Goal: Information Seeking & Learning: Learn about a topic

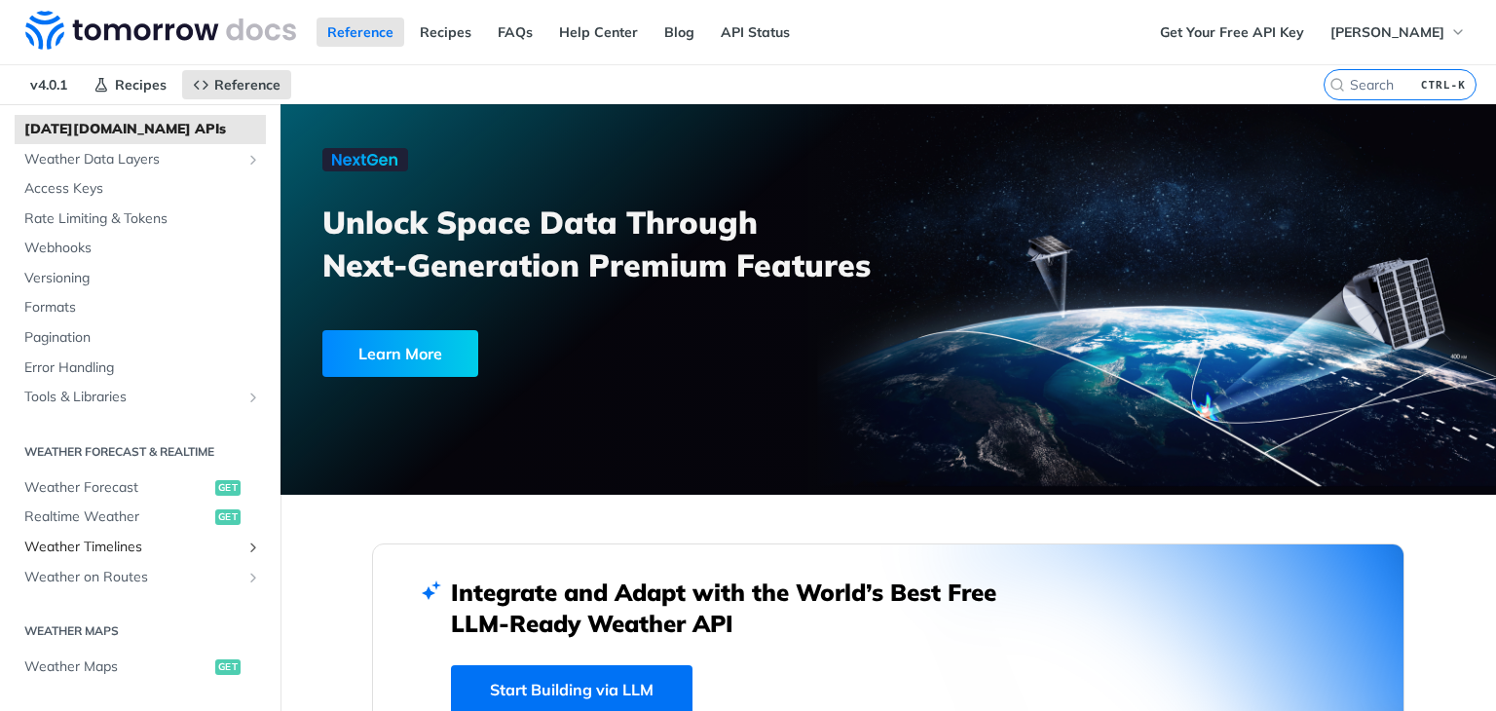
scroll to position [195, 0]
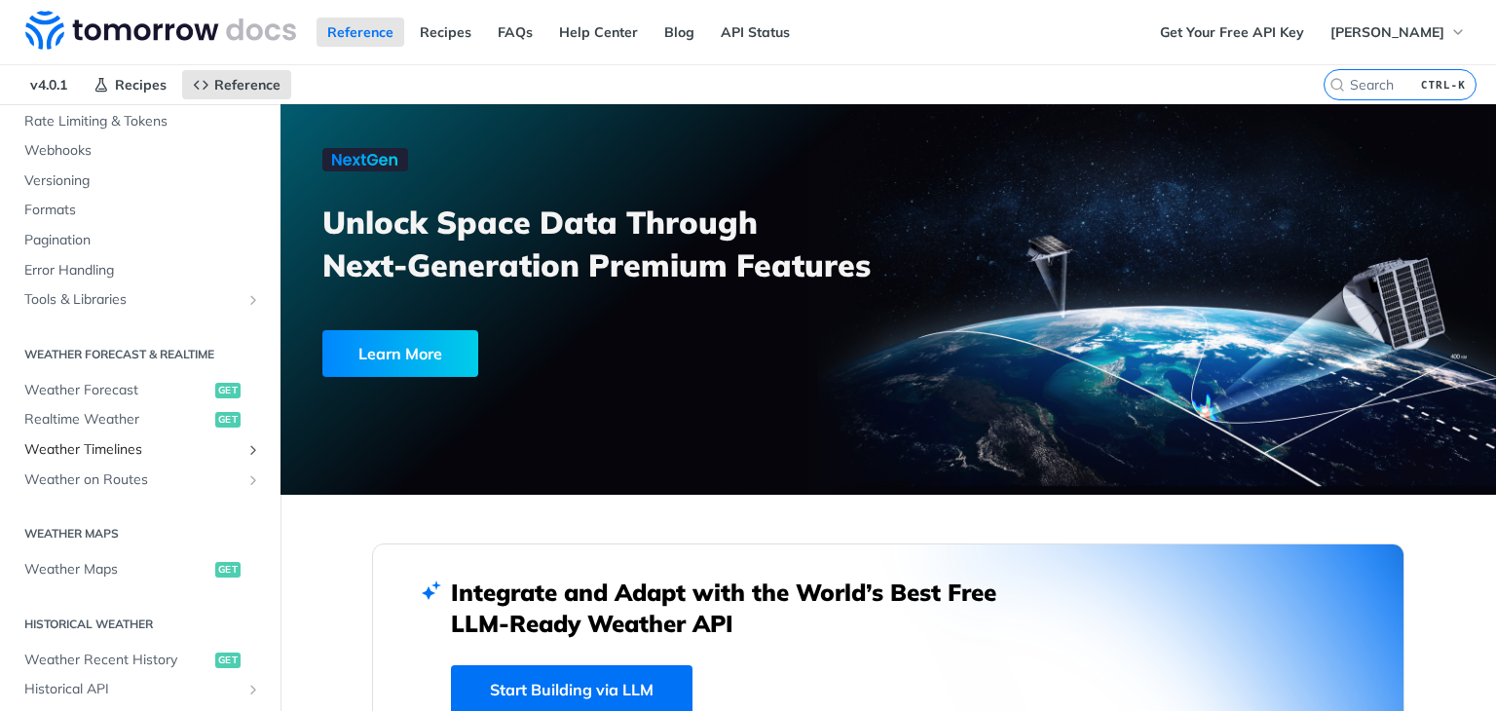
click at [152, 455] on span "Weather Timelines" at bounding box center [132, 449] width 216 height 19
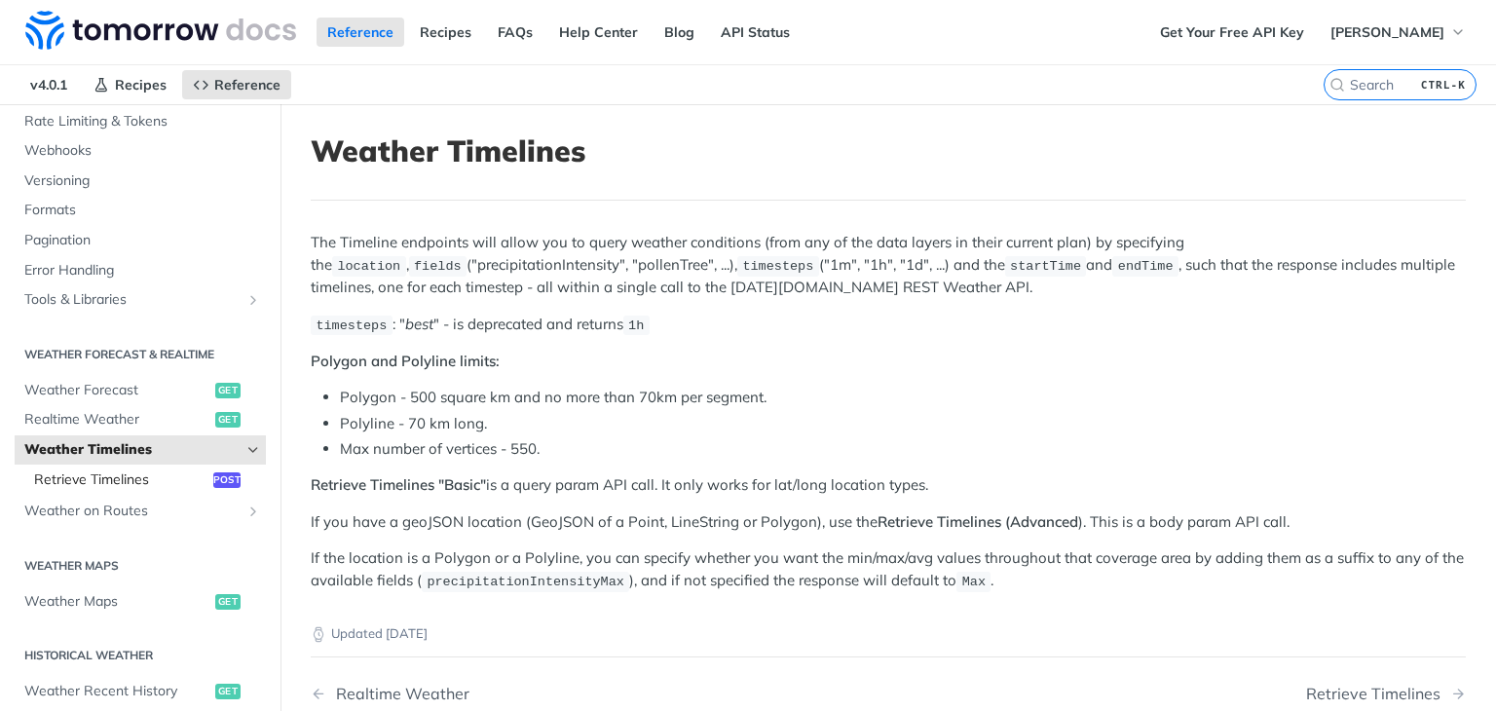
click at [165, 472] on span "Retrieve Timelines" at bounding box center [121, 479] width 174 height 19
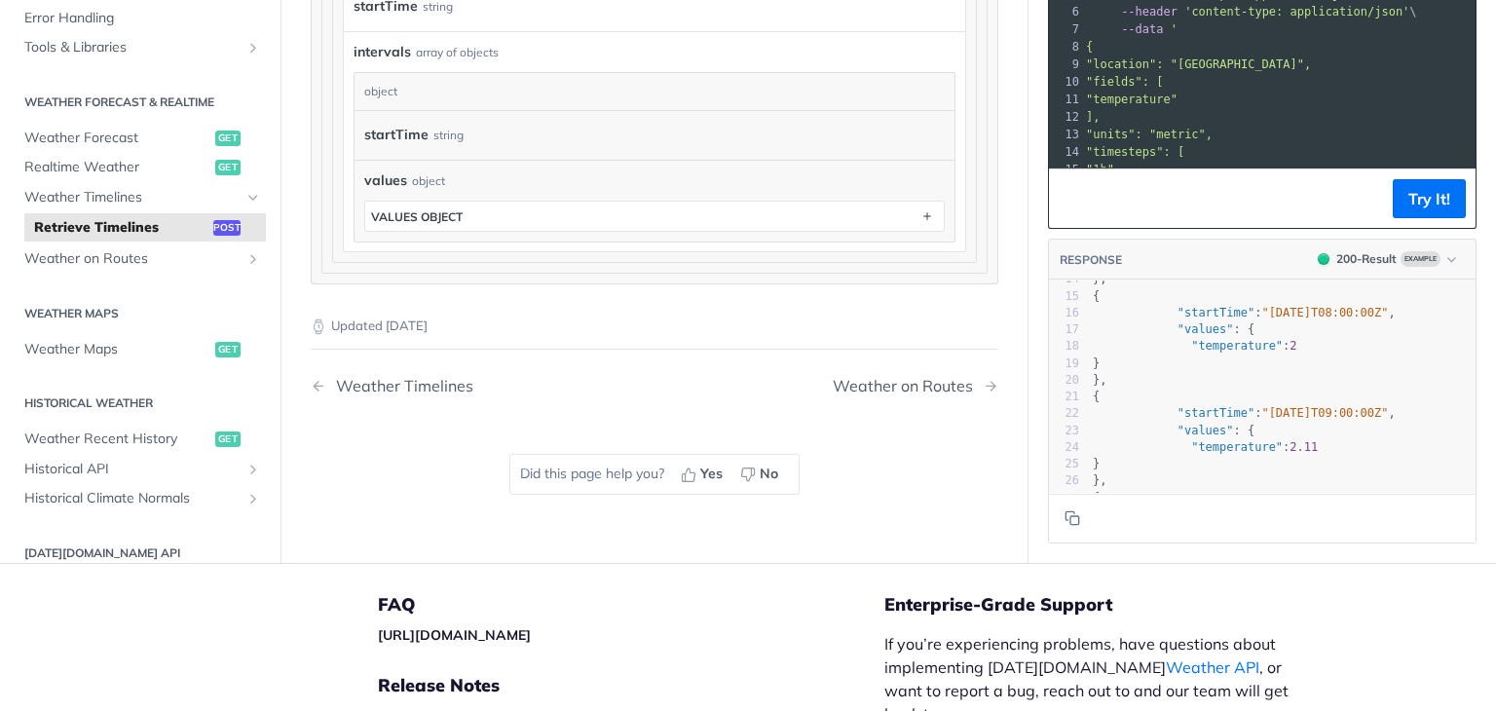
scroll to position [180, 0]
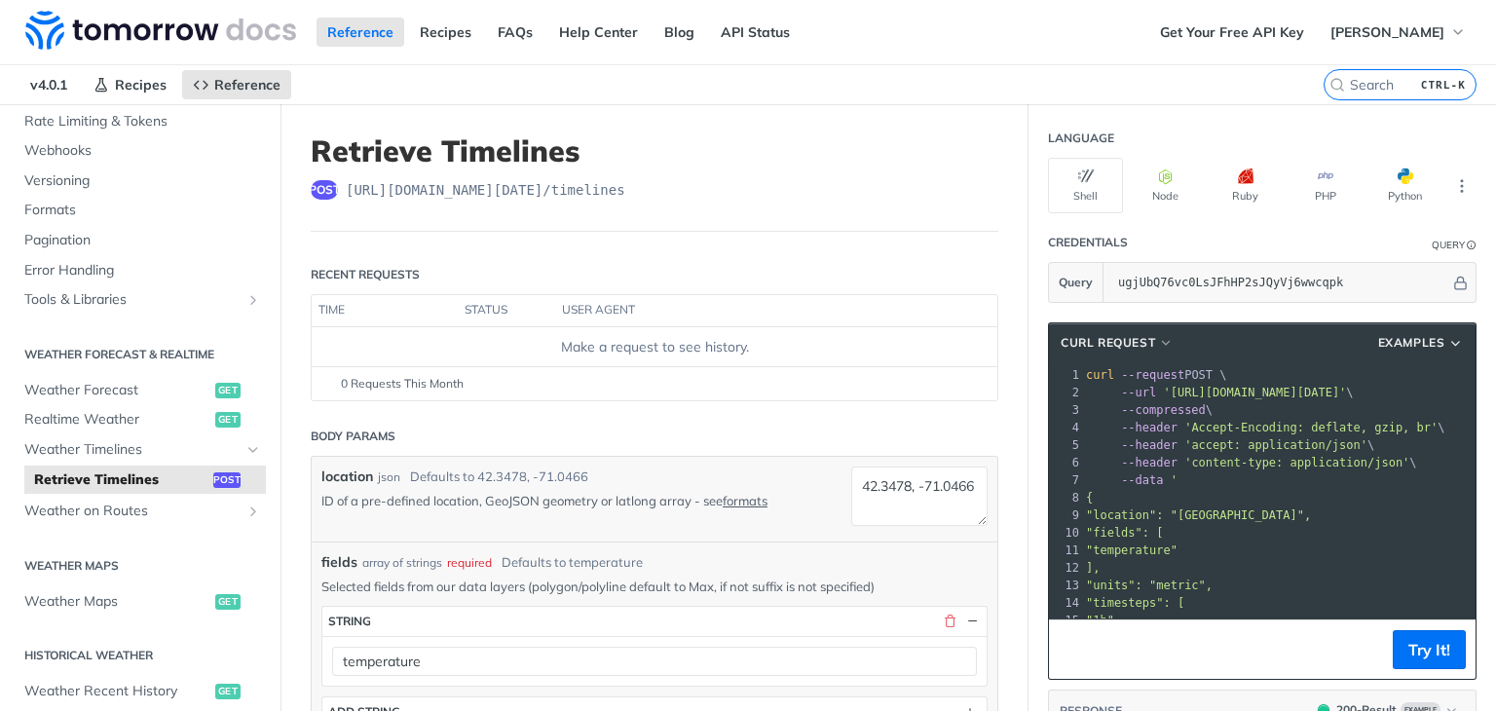
click at [1378, 327] on header "cURL Request Examples" at bounding box center [1262, 342] width 427 height 39
click at [1395, 343] on span "Examples" at bounding box center [1411, 343] width 67 height 18
click at [1418, 334] on span "Examples" at bounding box center [1411, 343] width 67 height 18
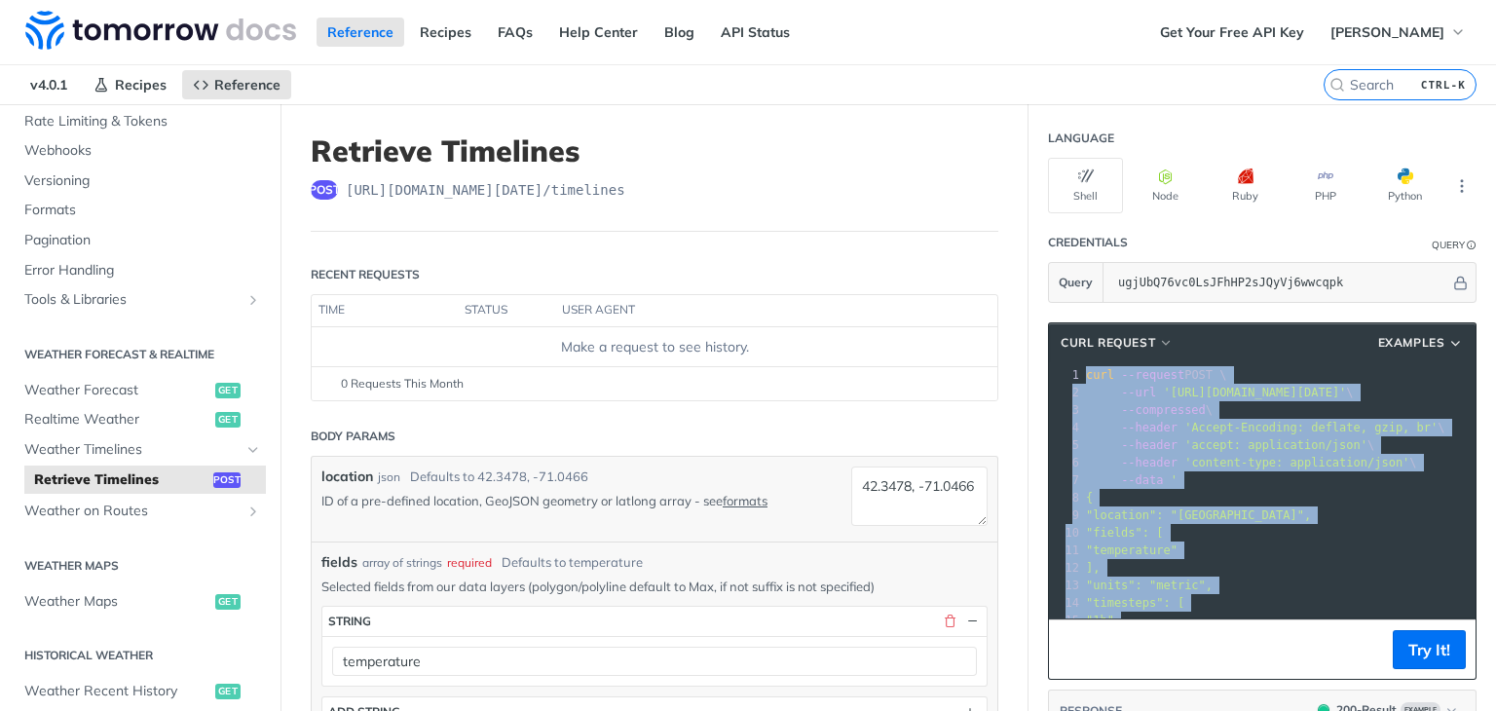
drag, startPoint x: 1260, startPoint y: 574, endPoint x: 1024, endPoint y: 366, distance: 314.0
click at [1028, 366] on section "cURL Request Examples xxxxxxxxxx 21 1 curl --request POST \ 2 --url 'https://ap…" at bounding box center [1261, 658] width 467 height 711
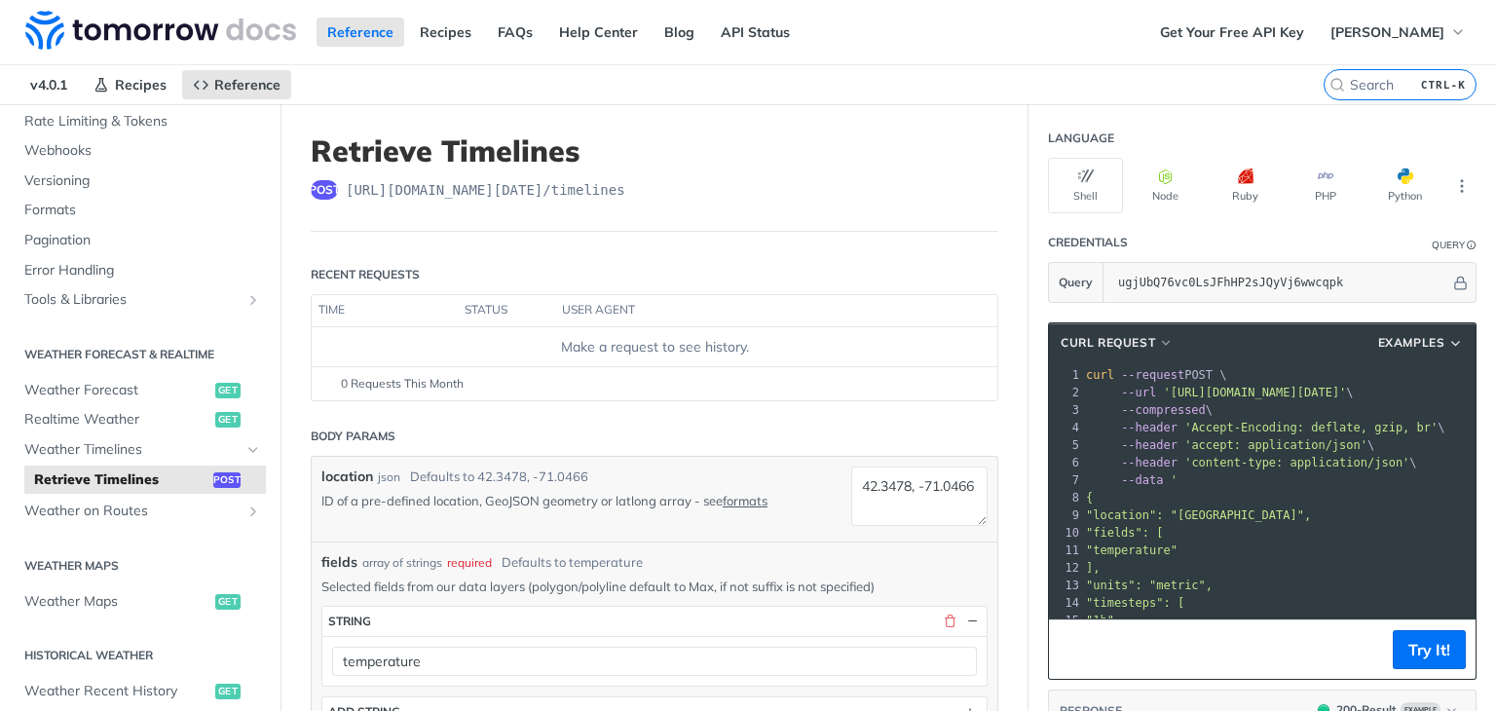
click at [647, 193] on div "post https://api.tomorrow.io/v4 /timelines" at bounding box center [655, 189] width 688 height 19
click at [615, 189] on div "post https://api.tomorrow.io/v4 /timelines" at bounding box center [655, 189] width 688 height 19
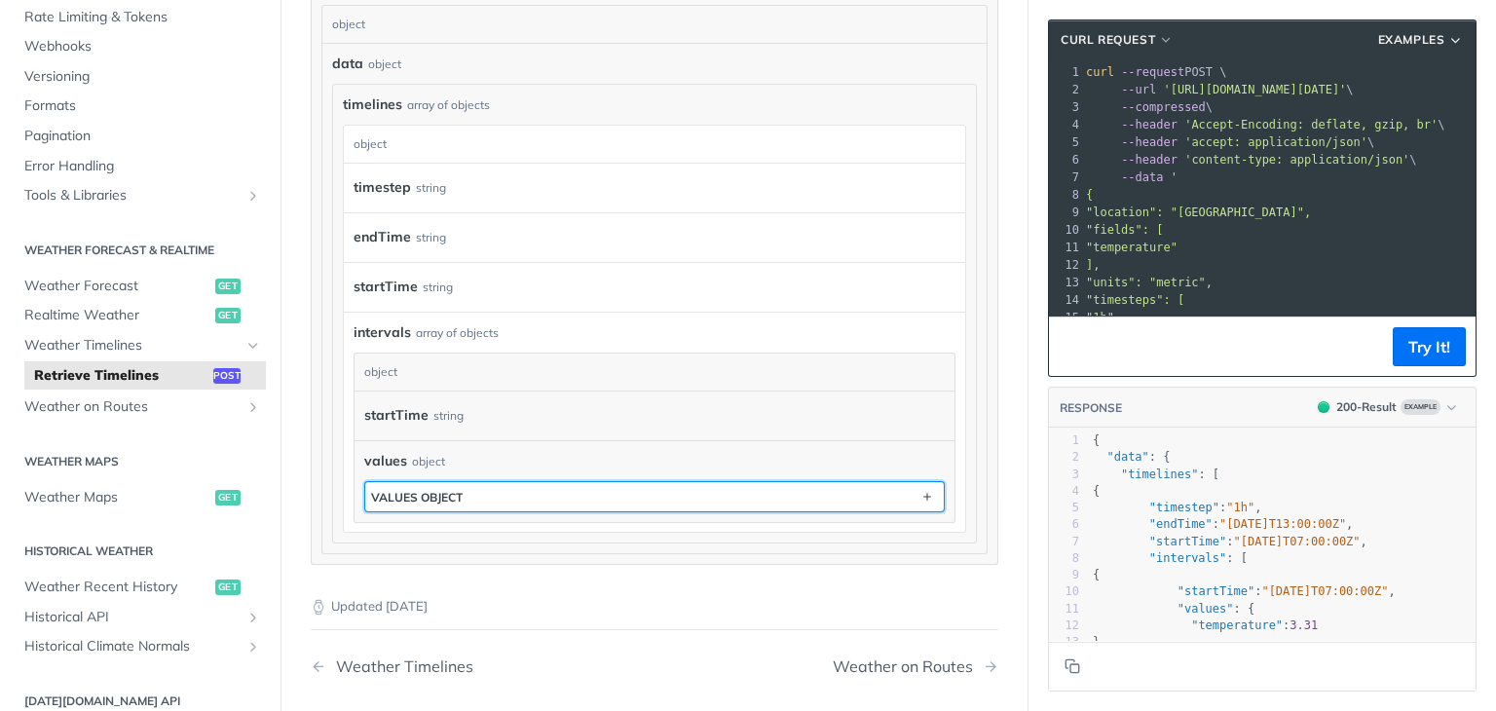
click at [462, 500] on button "values object" at bounding box center [654, 496] width 578 height 29
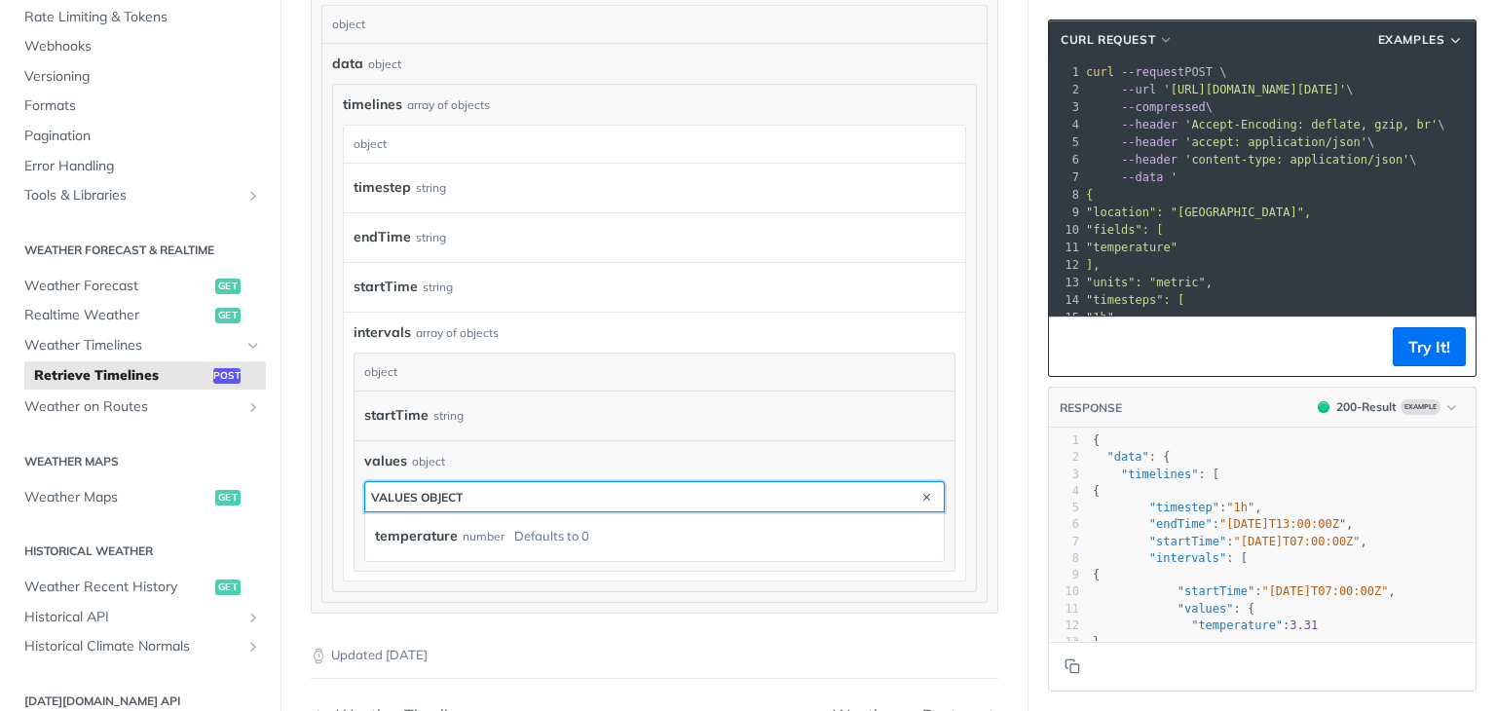
click at [462, 500] on button "values object" at bounding box center [654, 496] width 578 height 29
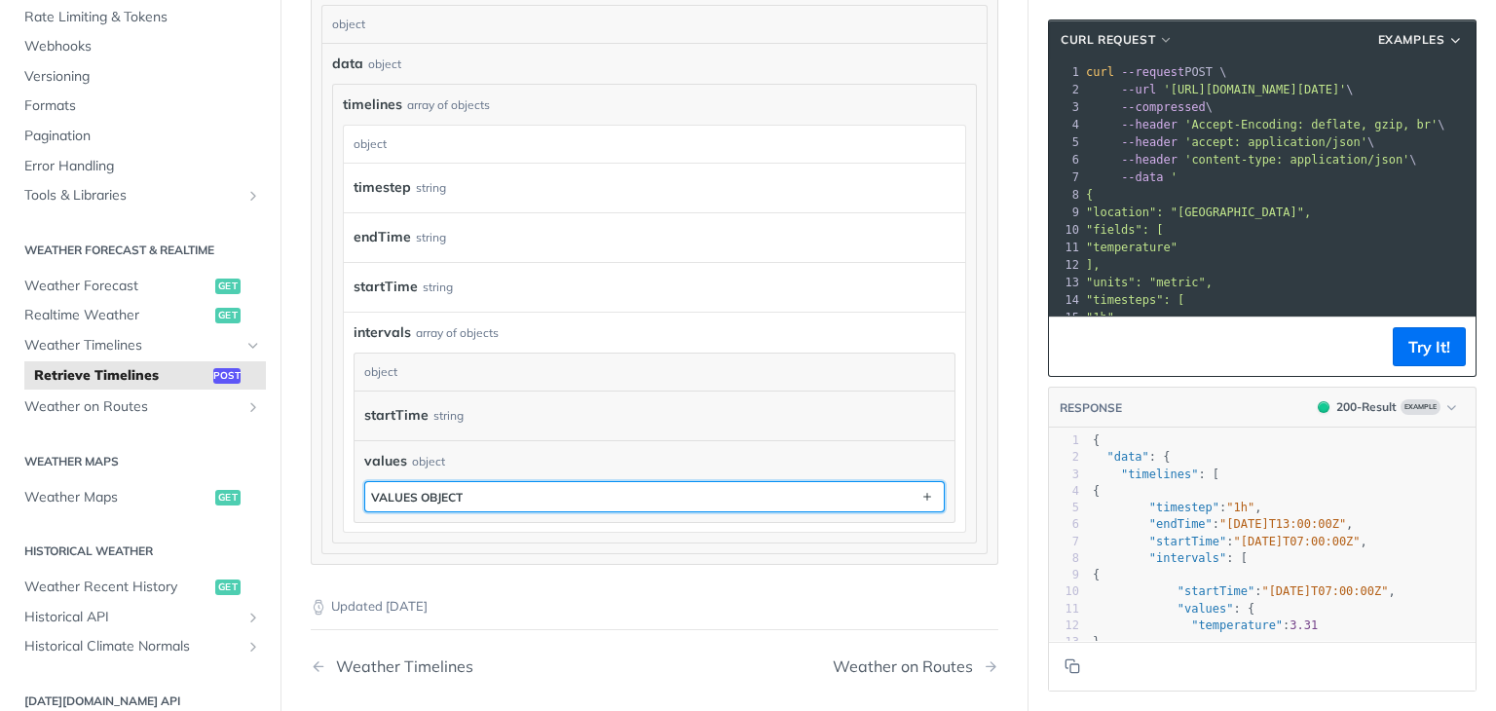
click at [463, 500] on button "values object" at bounding box center [654, 496] width 578 height 29
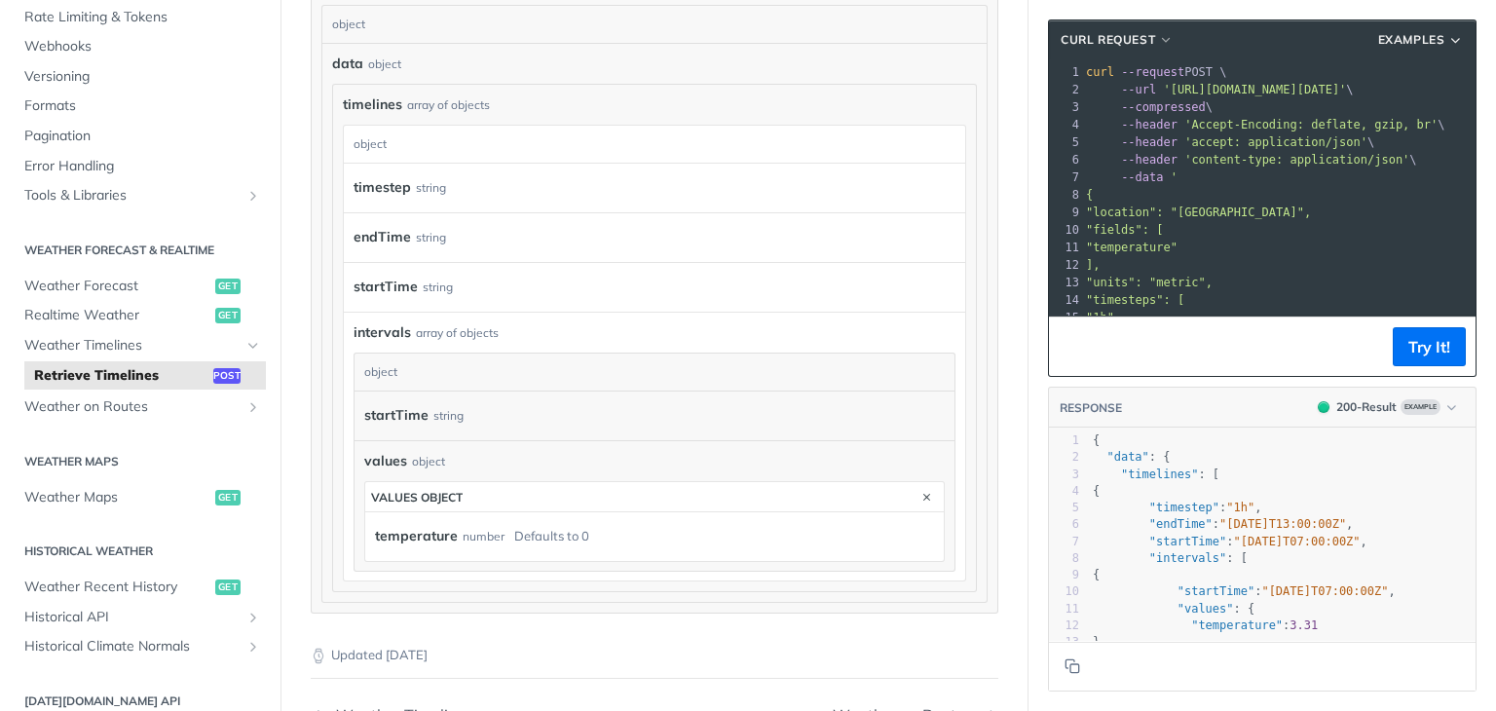
click at [544, 532] on div "Defaults to 0" at bounding box center [551, 536] width 75 height 28
click at [159, 317] on span "Realtime Weather" at bounding box center [117, 315] width 186 height 19
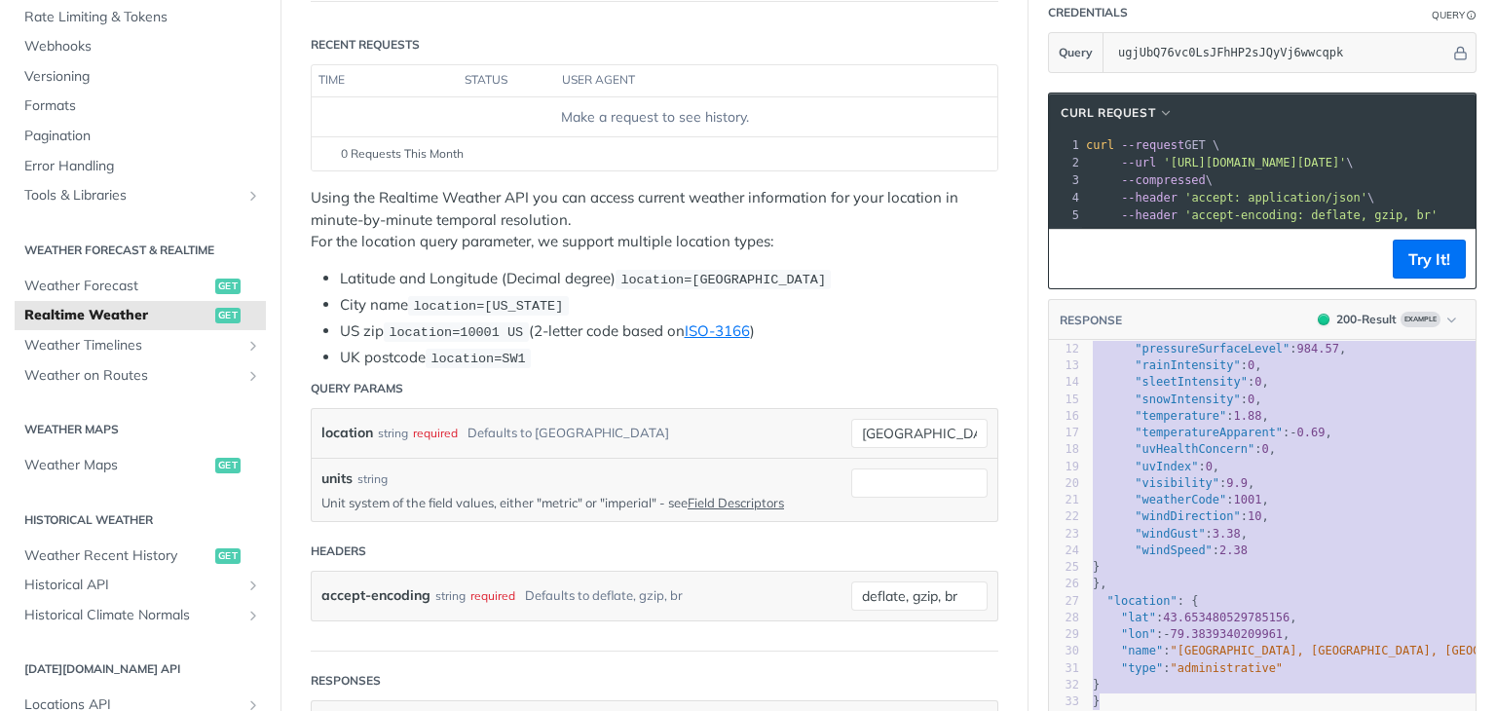
drag, startPoint x: 1079, startPoint y: 385, endPoint x: 1304, endPoint y: 745, distance: 424.8
click at [1304, 710] on html "Jump to Content Reference Recipes FAQs Help Center Blog API Status Recipes Refe…" at bounding box center [748, 355] width 1496 height 711
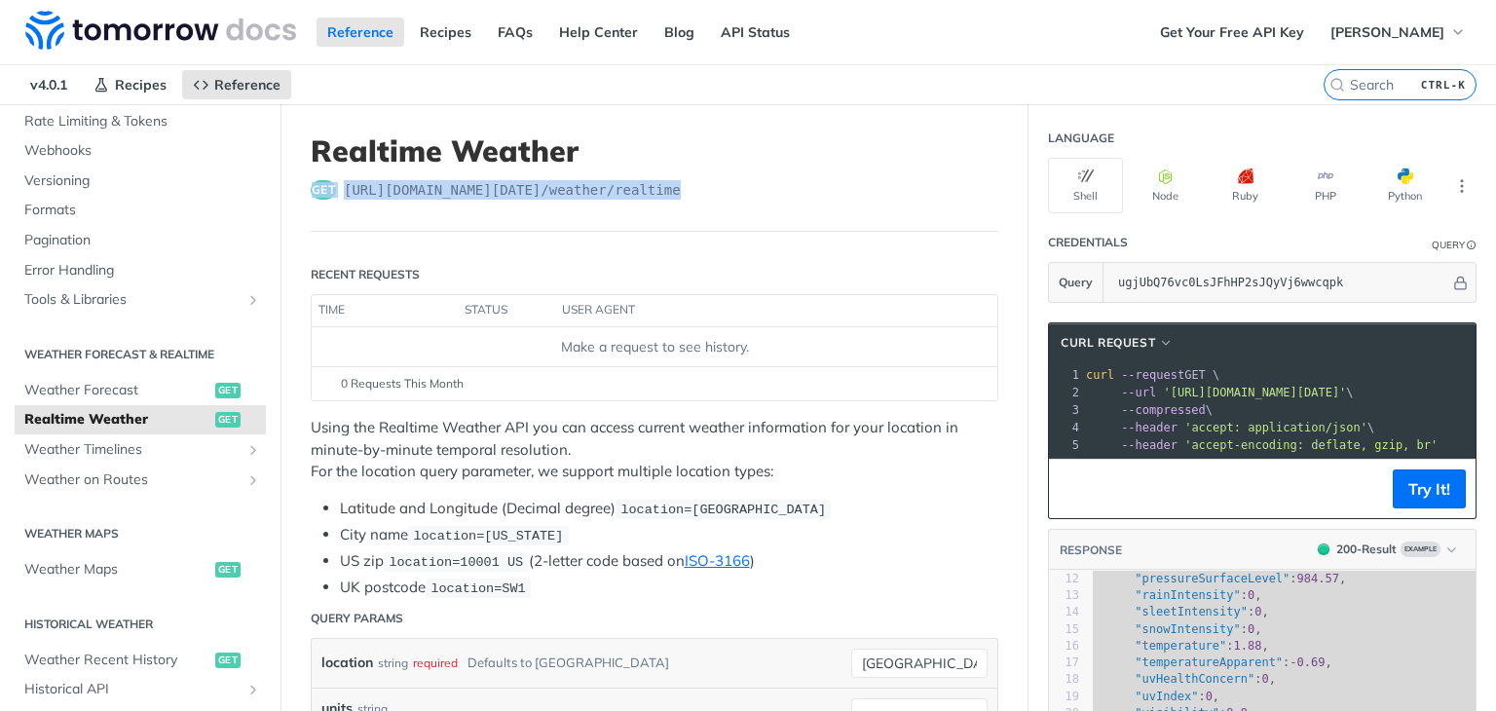
drag, startPoint x: 694, startPoint y: 196, endPoint x: 728, endPoint y: 158, distance: 51.0
click at [728, 158] on header "Realtime Weather get https://api.tomorrow.io/v4 /weather/realtime" at bounding box center [655, 182] width 688 height 98
click at [771, 180] on div "get https://api.tomorrow.io/v4 /weather/realtime" at bounding box center [655, 189] width 688 height 19
type textarea "{ "data": { "time": "2023-01-26T07:48:00Z", "values": { "cloudBase": 0.07, "clo…"
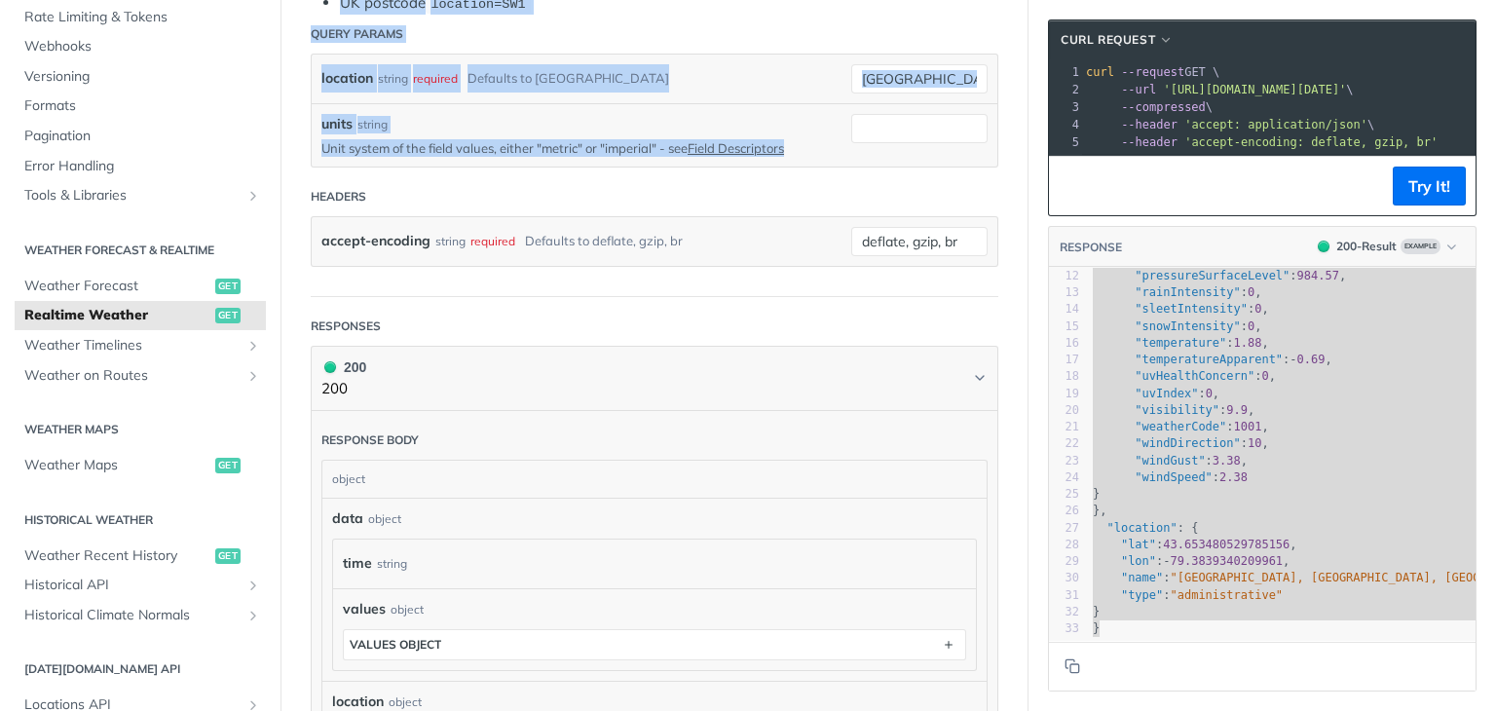
drag, startPoint x: 310, startPoint y: 104, endPoint x: 1008, endPoint y: 125, distance: 698.6
click at [989, 122] on article "Realtime Weather get https://api.tomorrow.io/v4 /weather/realtime Recent Reques…" at bounding box center [654, 402] width 748 height 1764
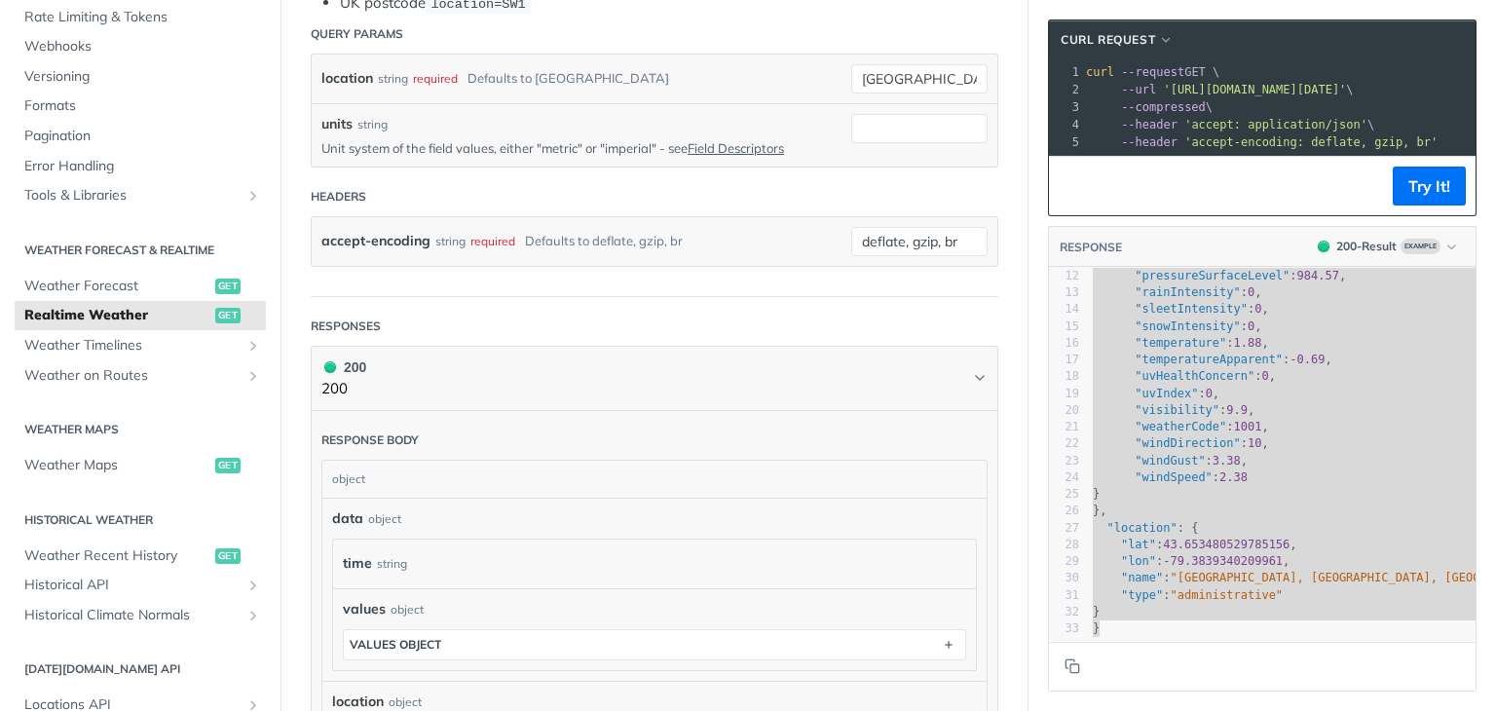
click at [1144, 302] on span ""sleetIntensity"" at bounding box center [1191, 309] width 113 height 14
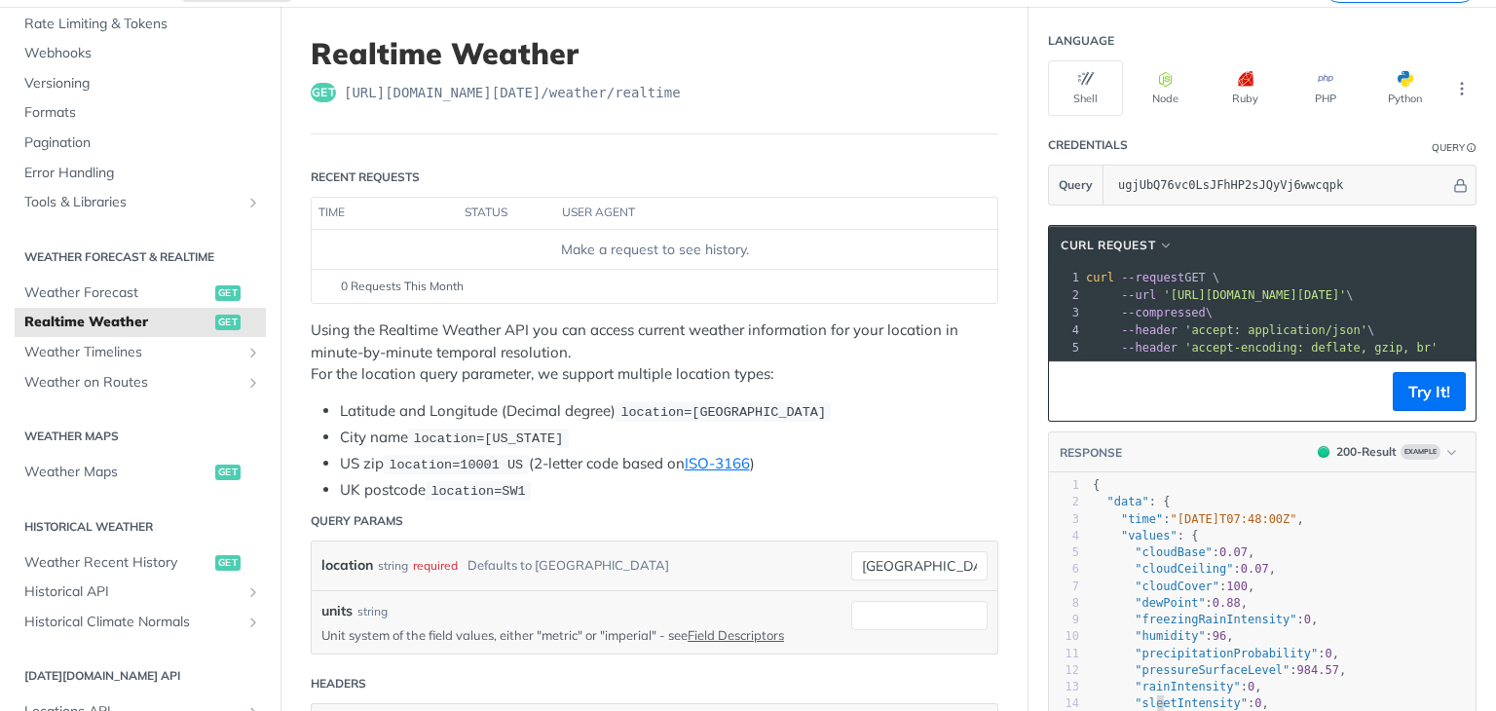
click at [926, 411] on li "Latitude and Longitude (Decimal degree) location=42.3478, -71.0466" at bounding box center [669, 411] width 658 height 22
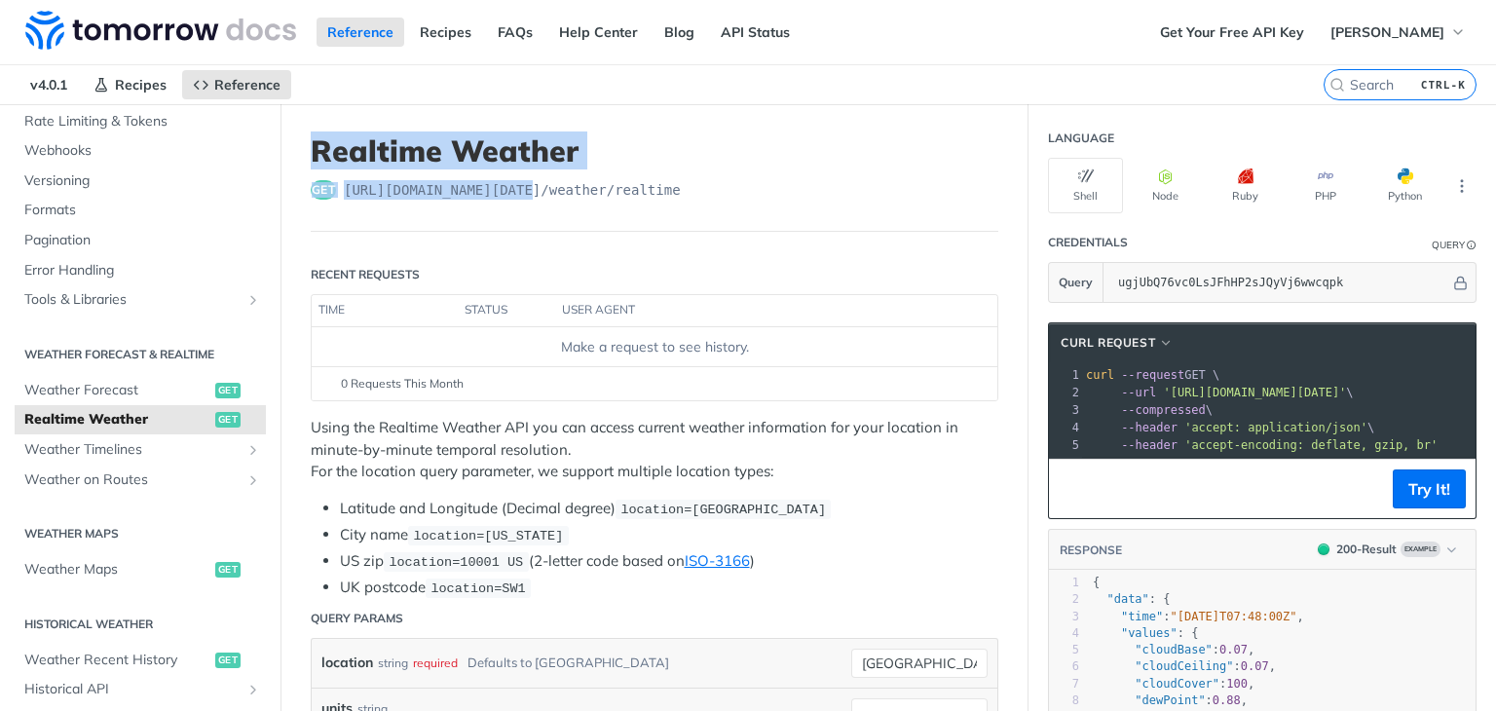
drag, startPoint x: 308, startPoint y: 28, endPoint x: 528, endPoint y: 220, distance: 292.0
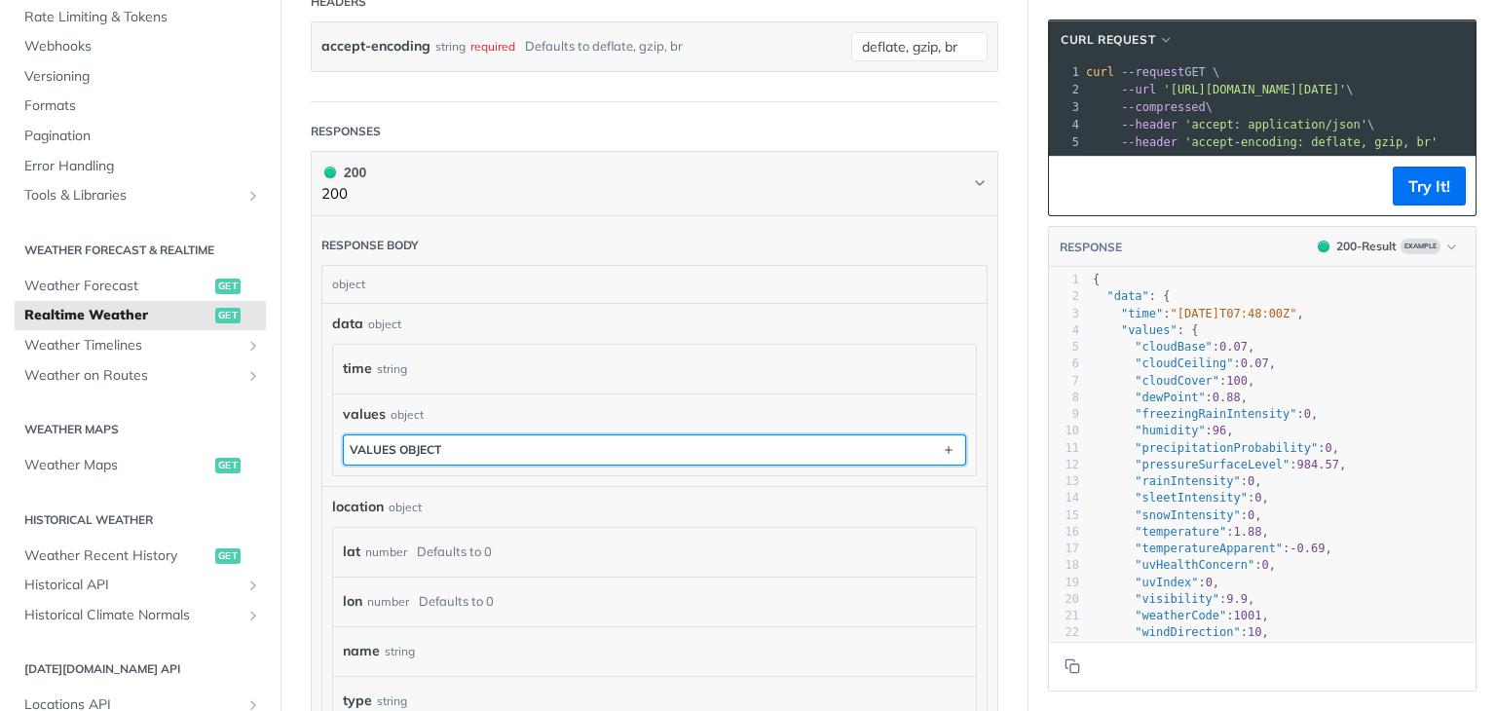
click at [582, 453] on button "values object" at bounding box center [654, 449] width 621 height 29
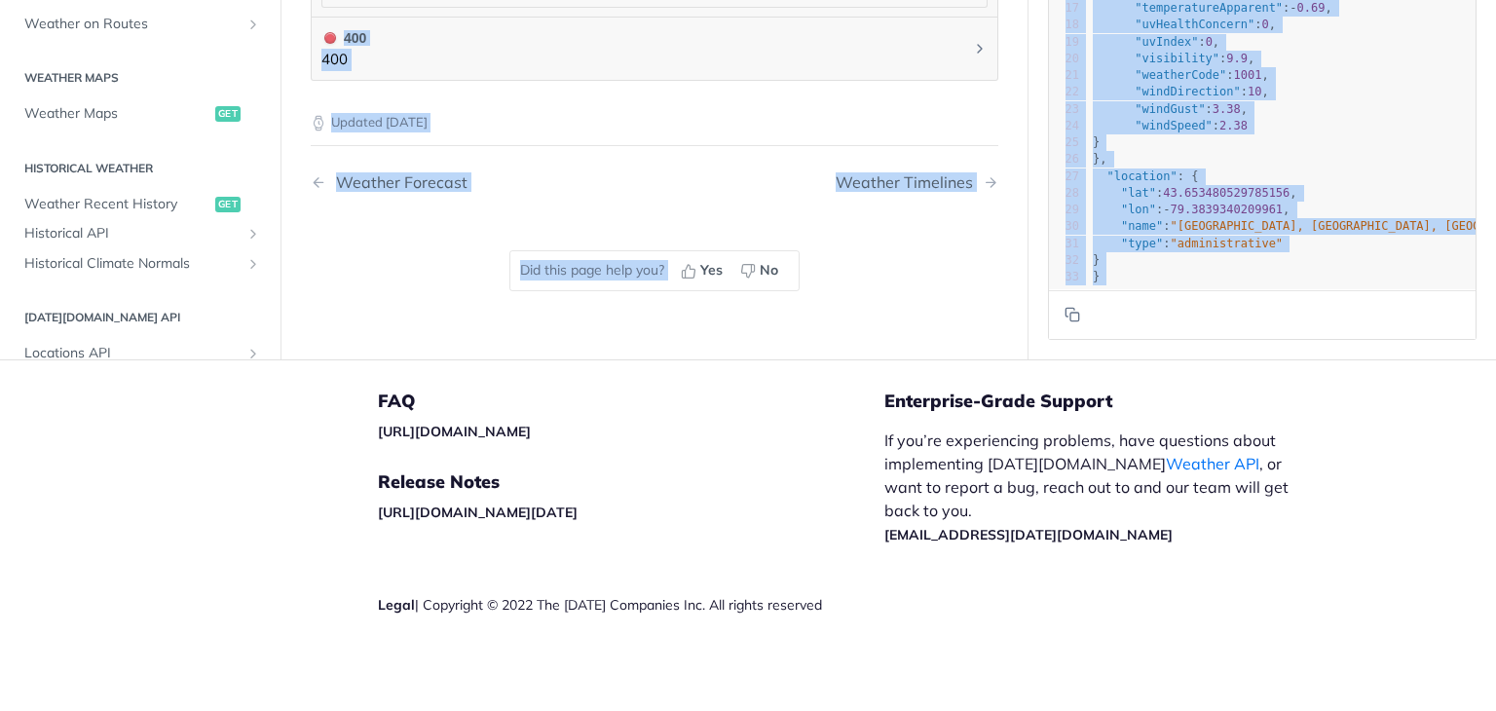
drag, startPoint x: 311, startPoint y: 141, endPoint x: 1173, endPoint y: 297, distance: 875.8
copy div "Realtime Weather get https://api.tomorrow.io/v4 /weather/realtime Recent Reques…"
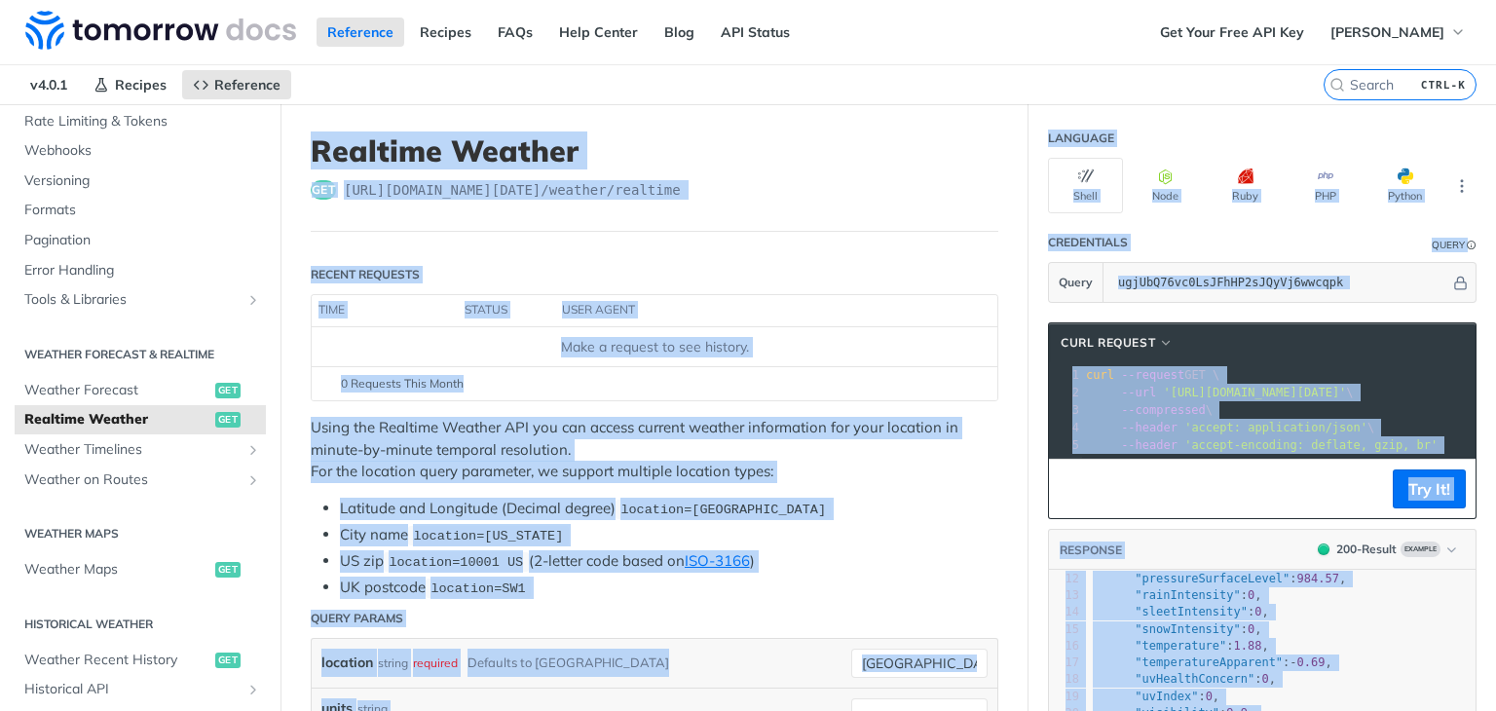
click at [943, 337] on div "Make a request to see history." at bounding box center [654, 347] width 670 height 20
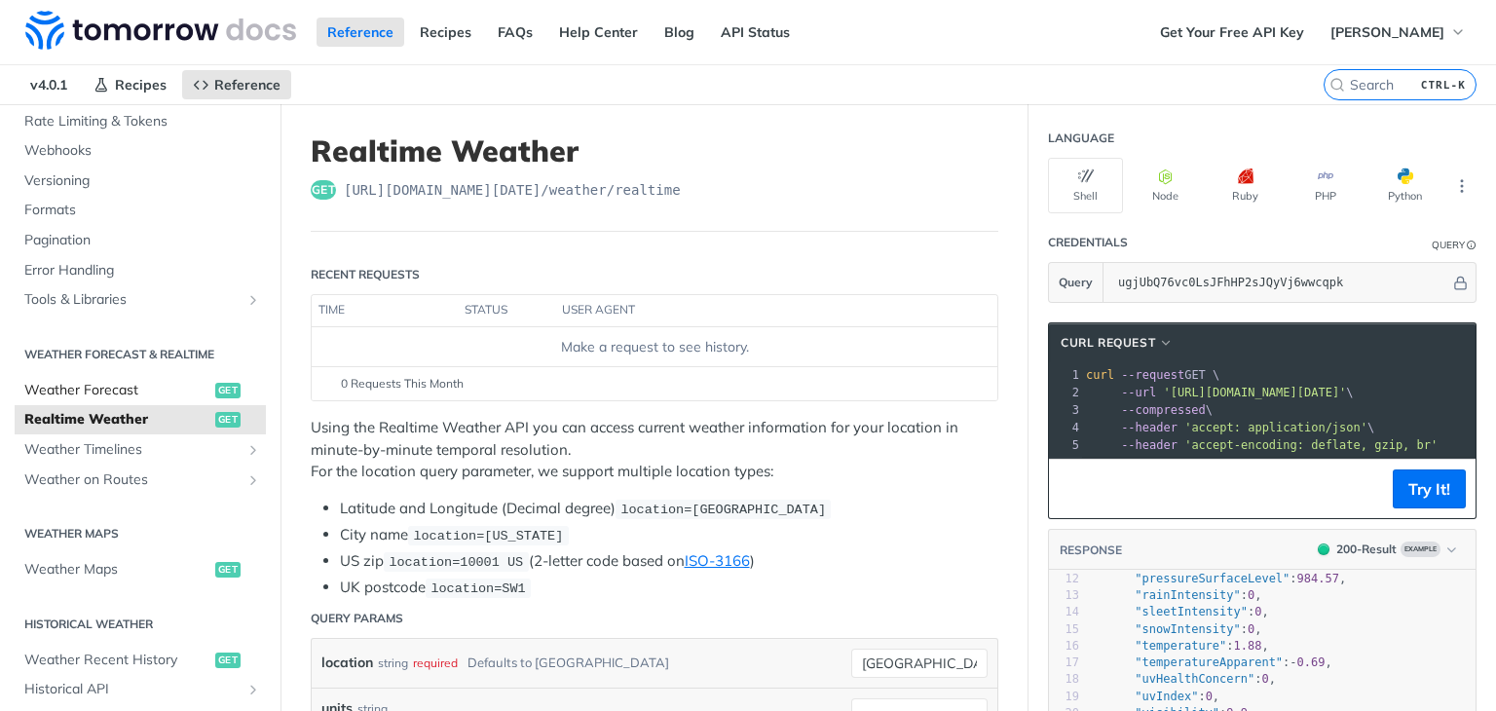
click at [115, 391] on span "Weather Forecast" at bounding box center [117, 390] width 186 height 19
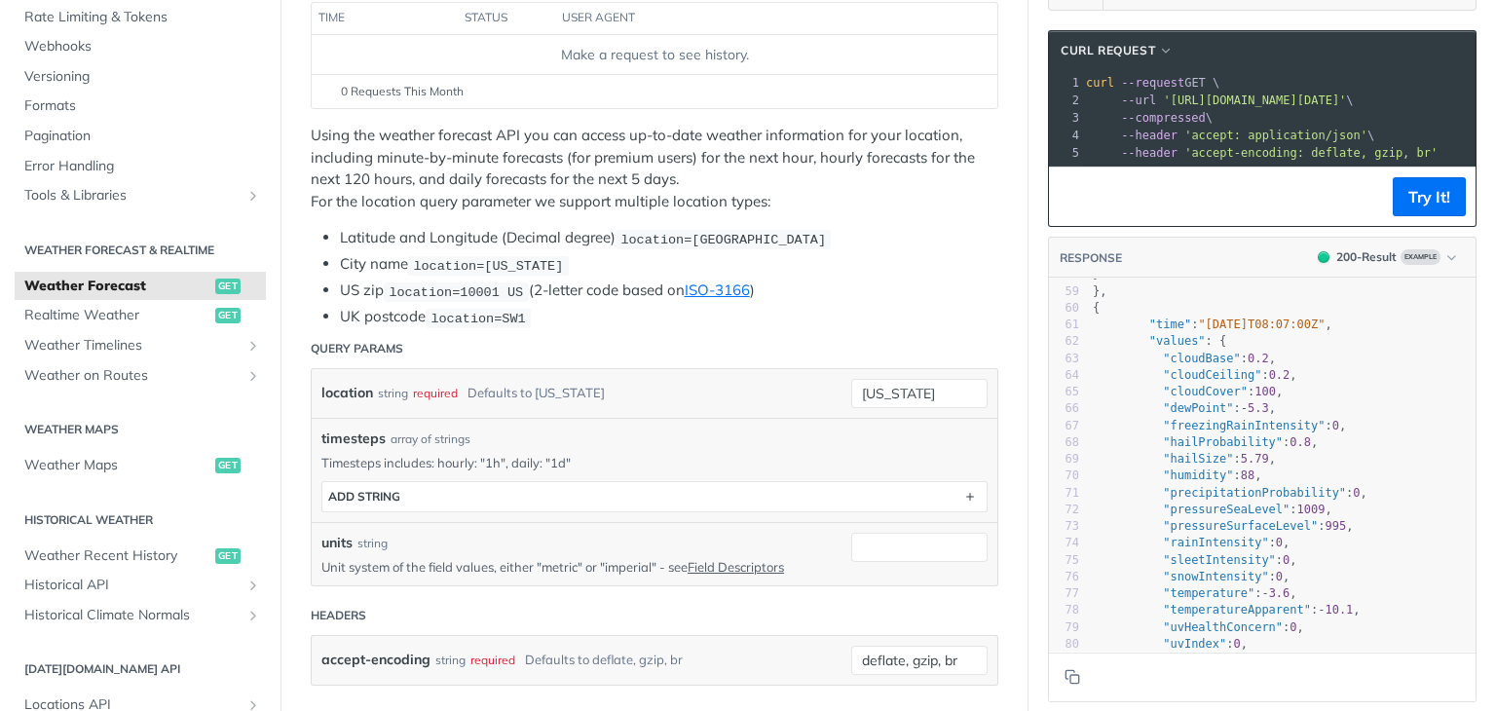
scroll to position [900, 0]
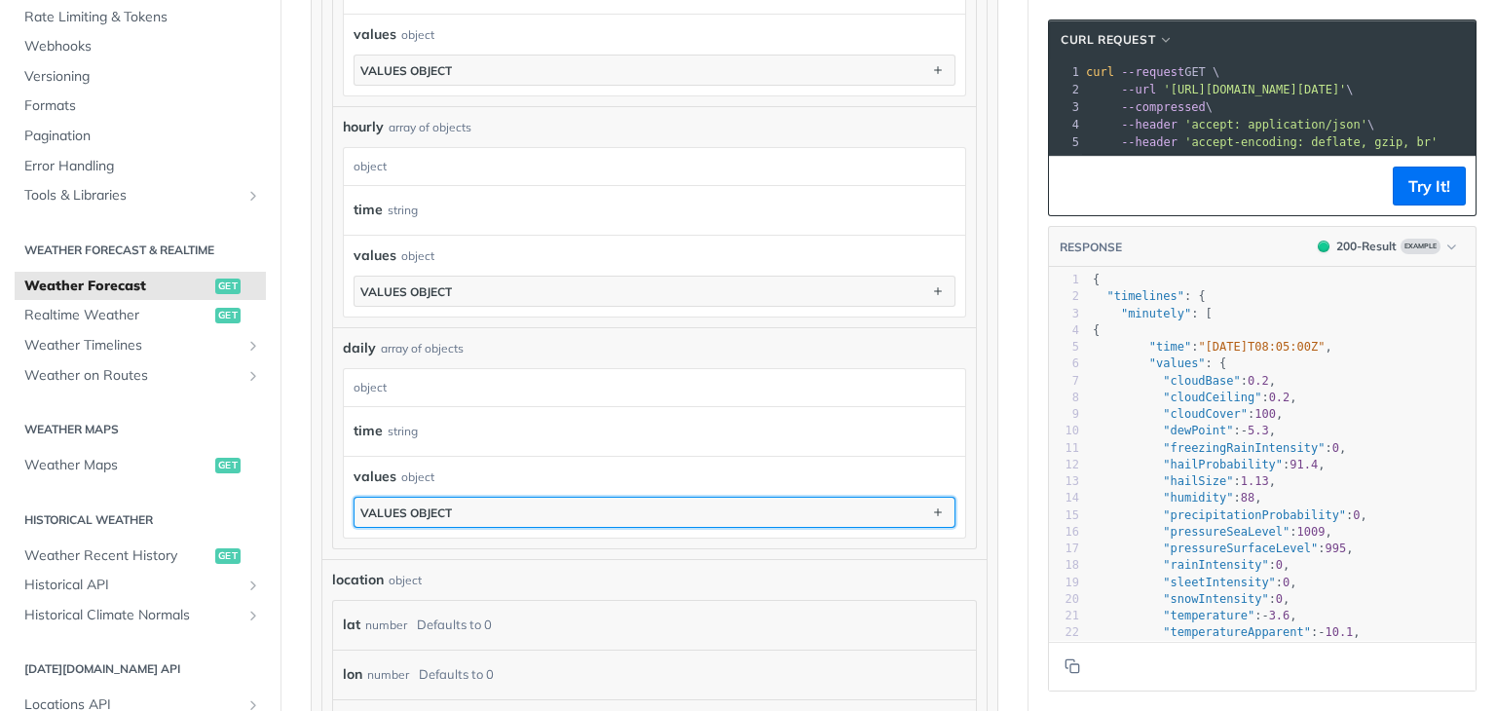
click at [530, 498] on button "values object" at bounding box center [654, 512] width 600 height 29
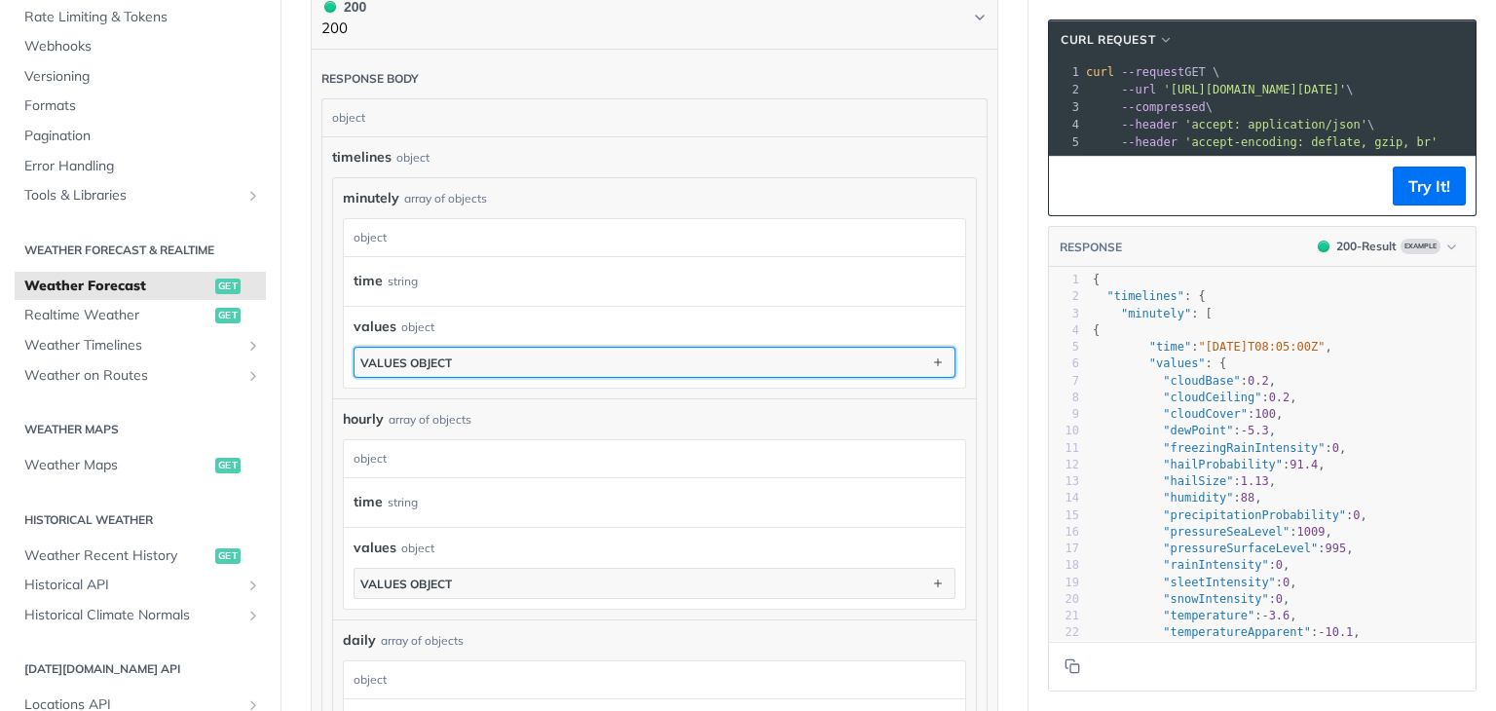
click at [484, 348] on button "values object" at bounding box center [654, 362] width 600 height 29
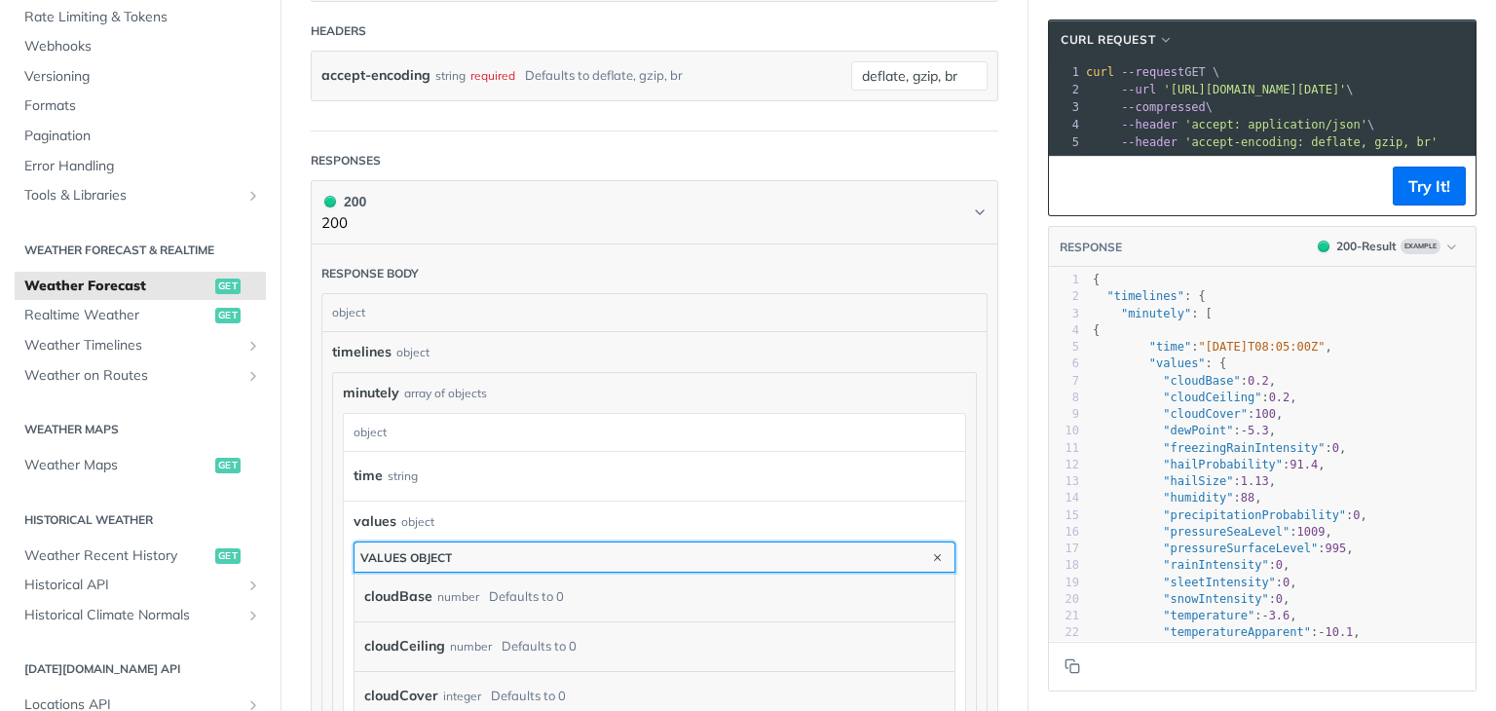
click at [573, 546] on button "values object" at bounding box center [654, 556] width 600 height 29
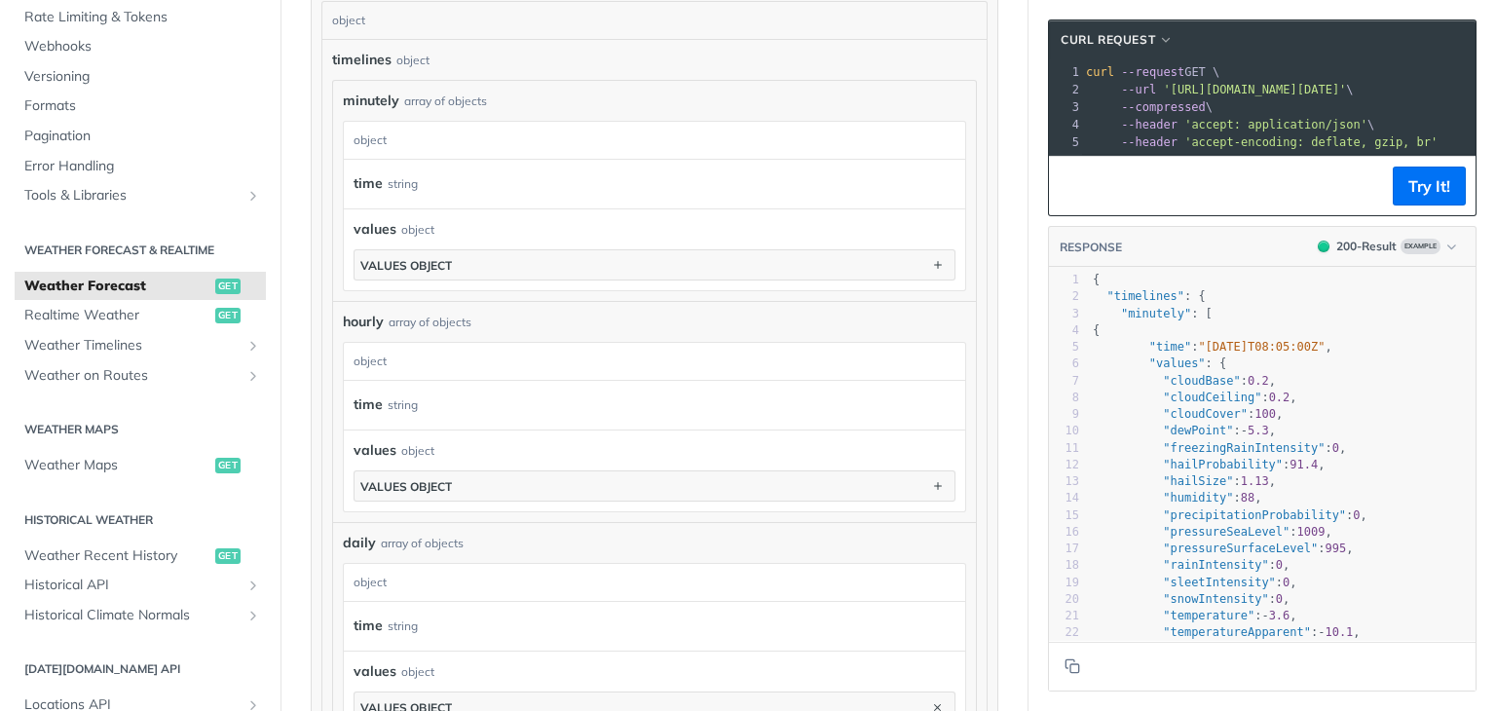
click at [520, 381] on div "time string" at bounding box center [654, 405] width 621 height 49
click at [505, 362] on div "object" at bounding box center [652, 361] width 616 height 37
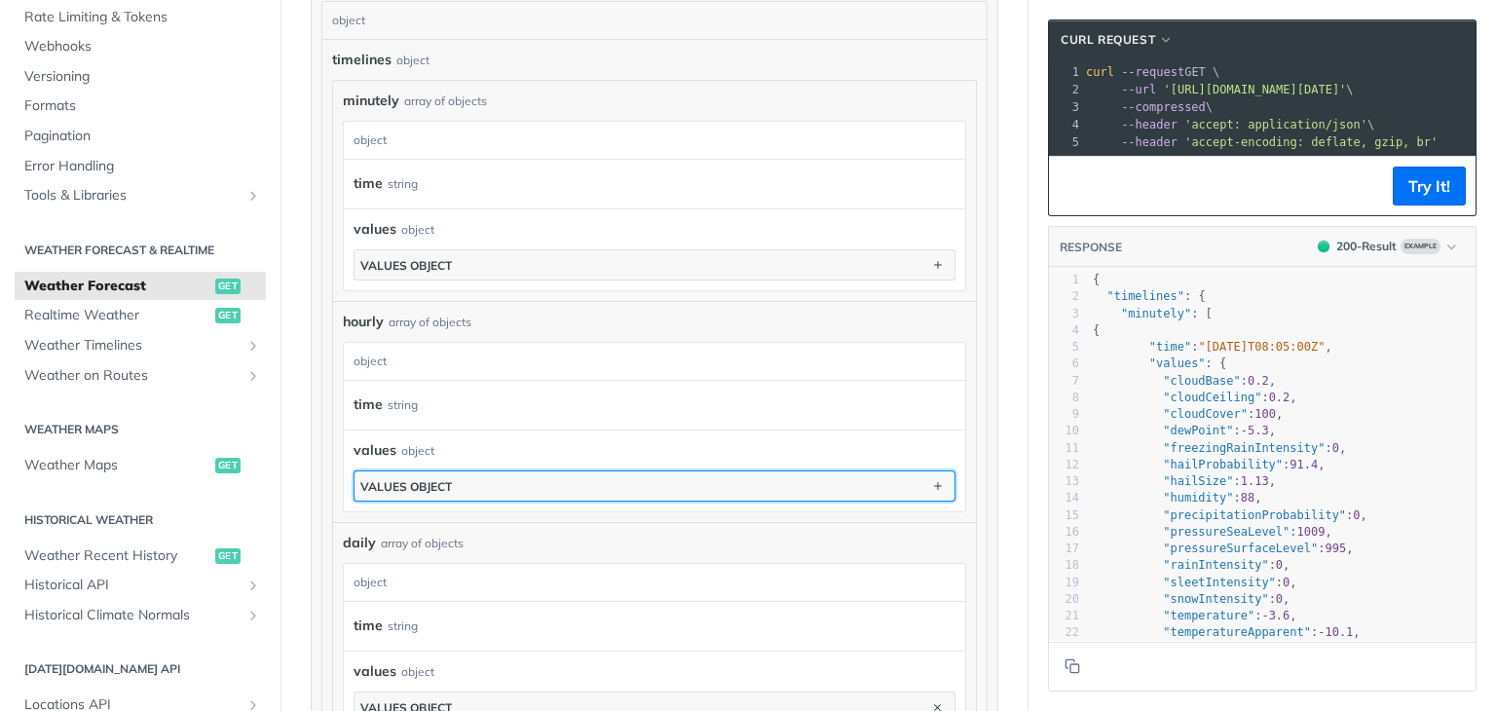
click at [533, 483] on button "values object" at bounding box center [654, 485] width 600 height 29
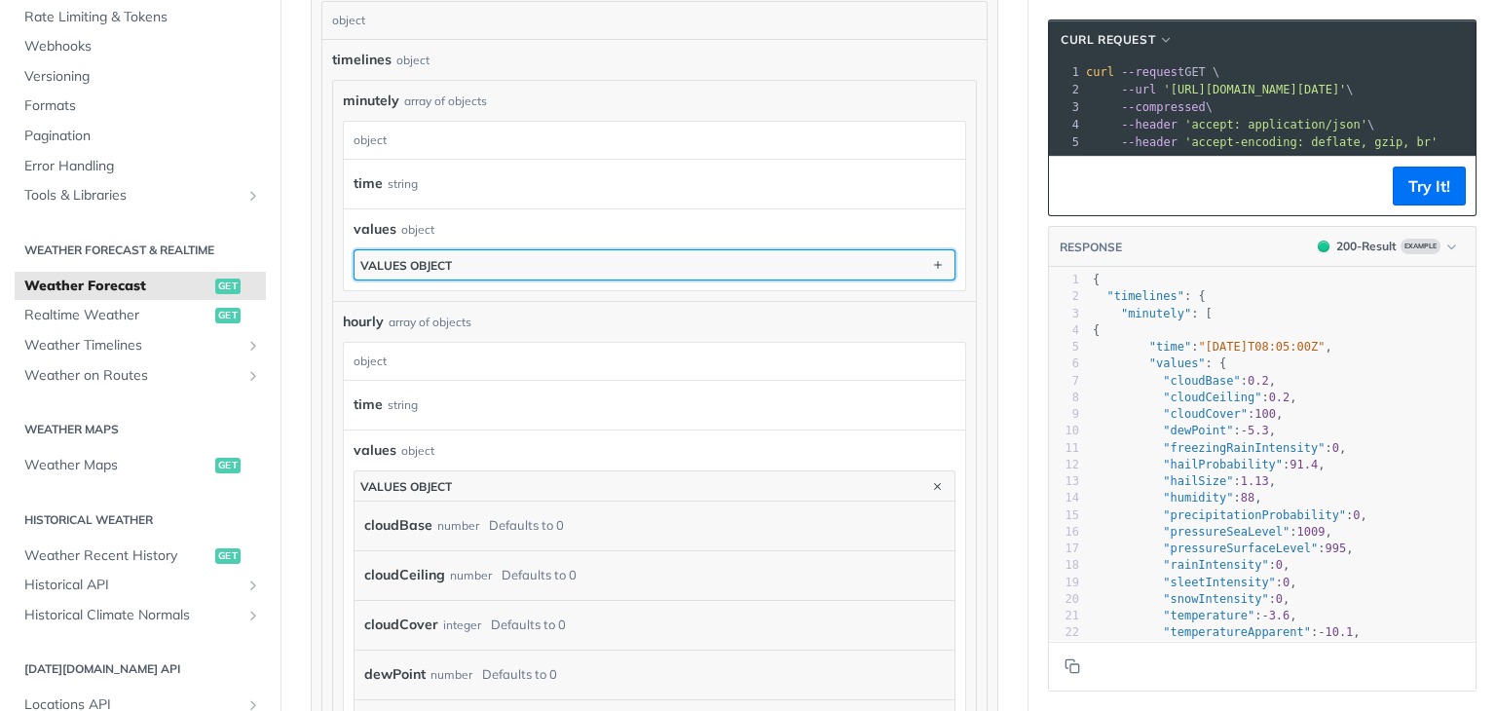
click at [454, 267] on button "values object" at bounding box center [654, 264] width 600 height 29
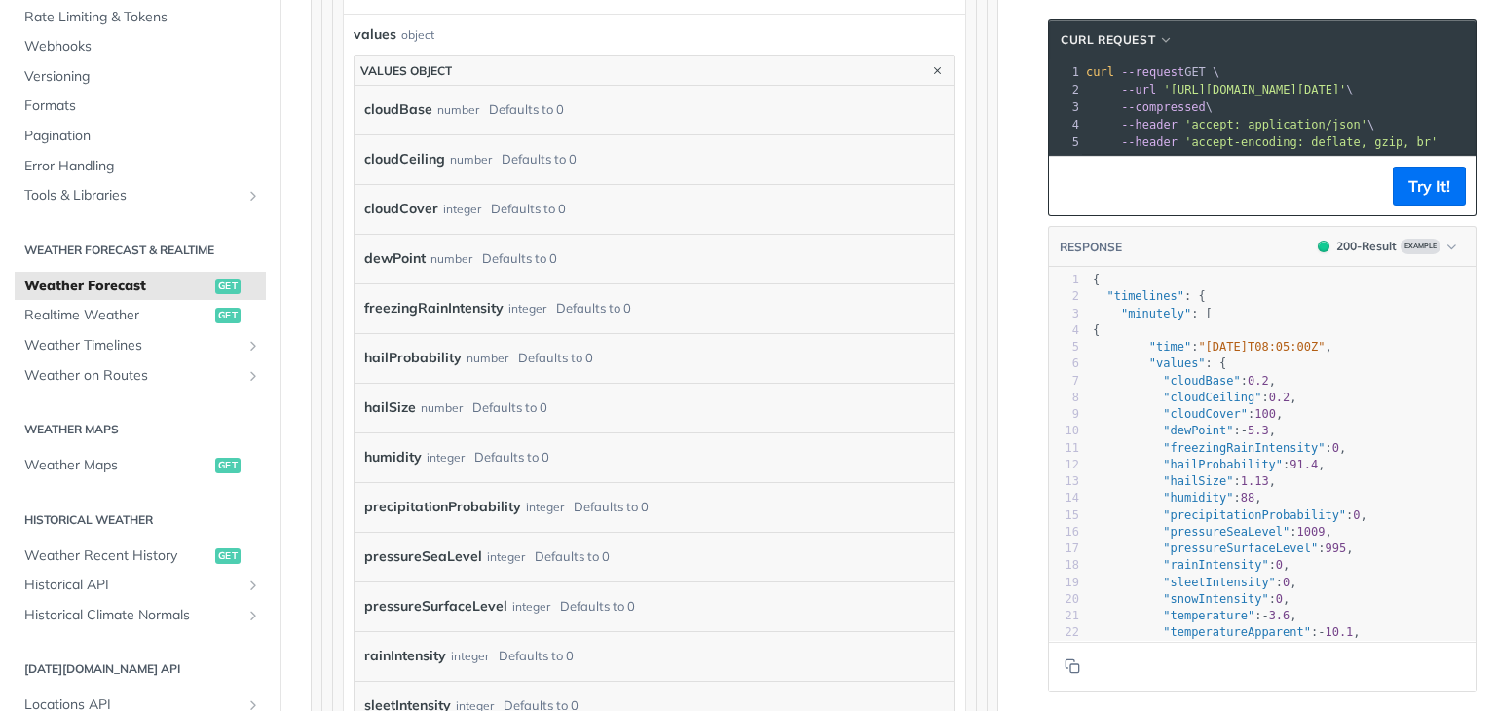
click at [388, 359] on label "hailProbability" at bounding box center [412, 358] width 97 height 28
click at [430, 498] on label "precipitationProbability" at bounding box center [442, 507] width 157 height 28
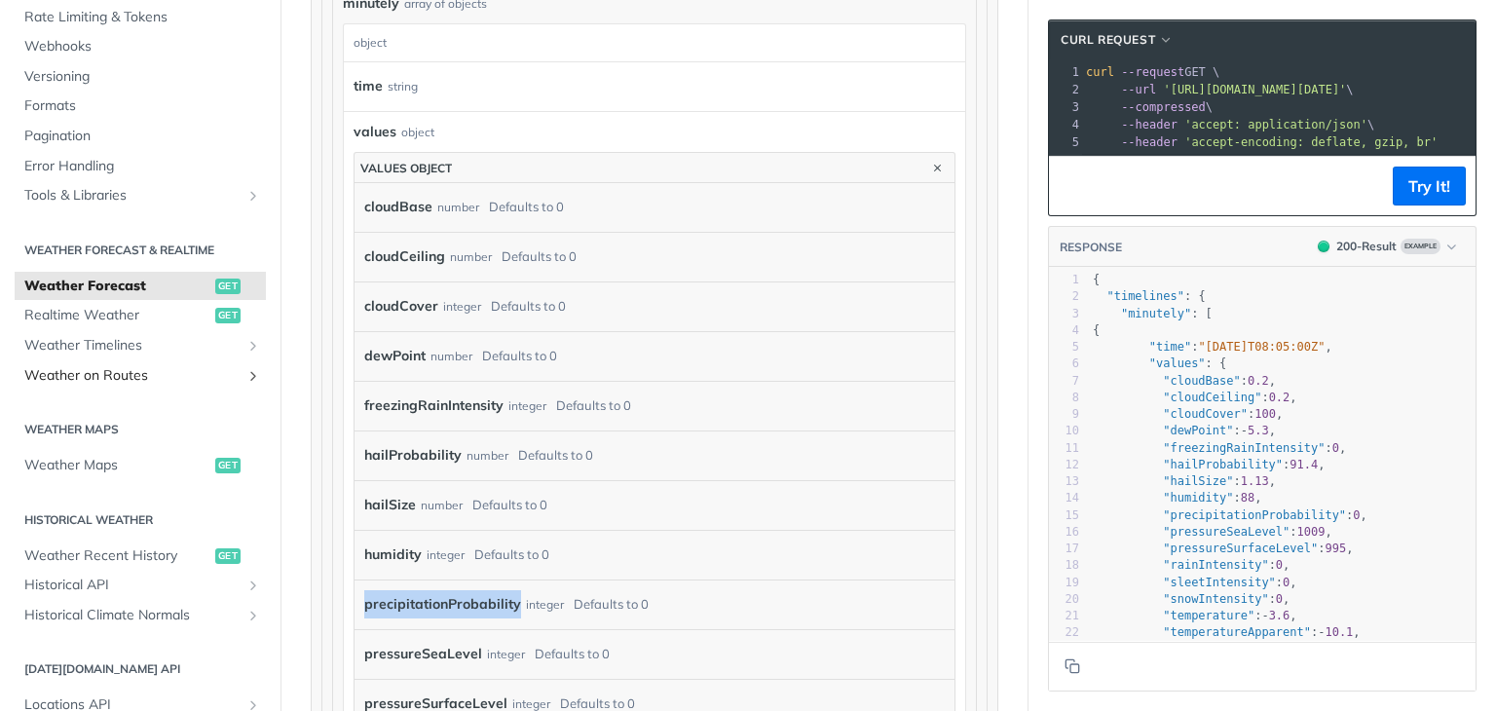
click at [226, 366] on link "Weather on Routes" at bounding box center [140, 375] width 251 height 29
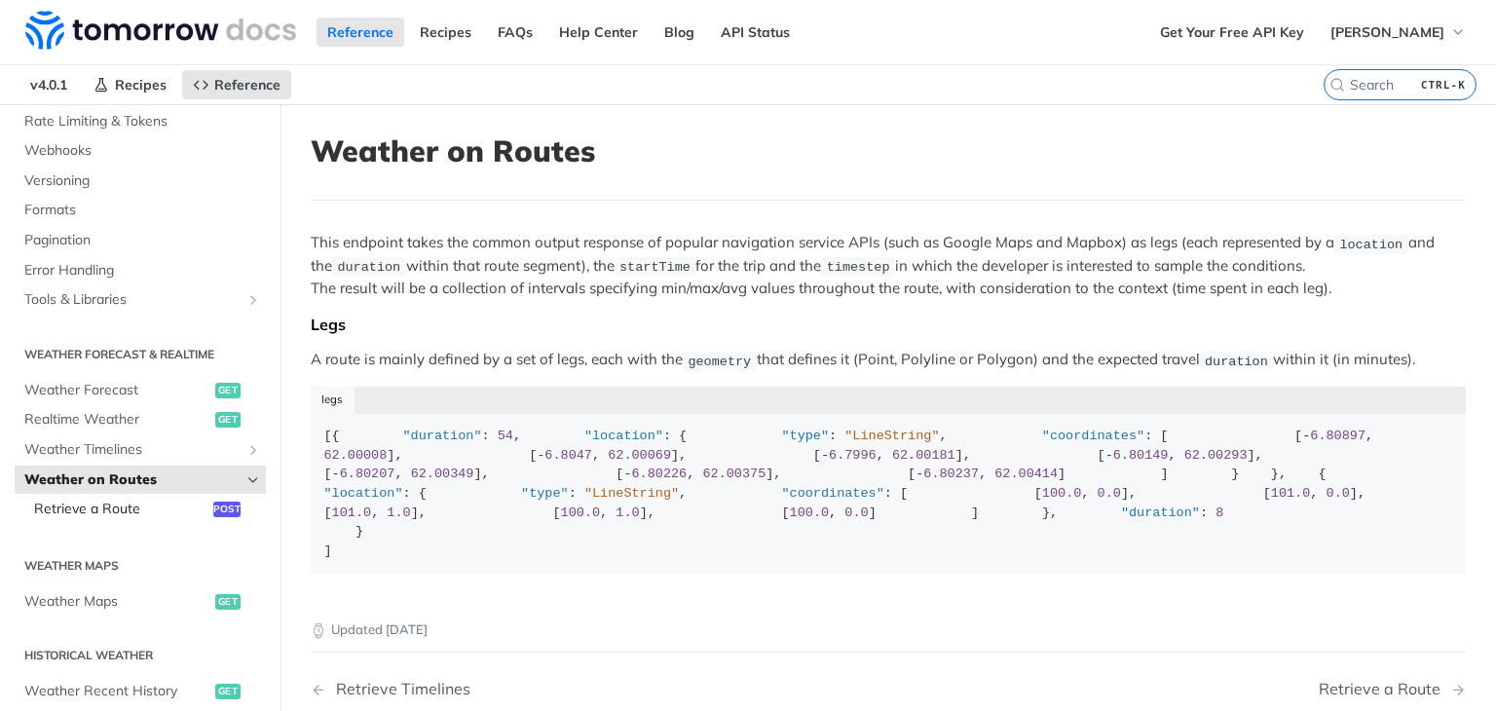
click at [144, 516] on span "Retrieve a Route" at bounding box center [121, 509] width 174 height 19
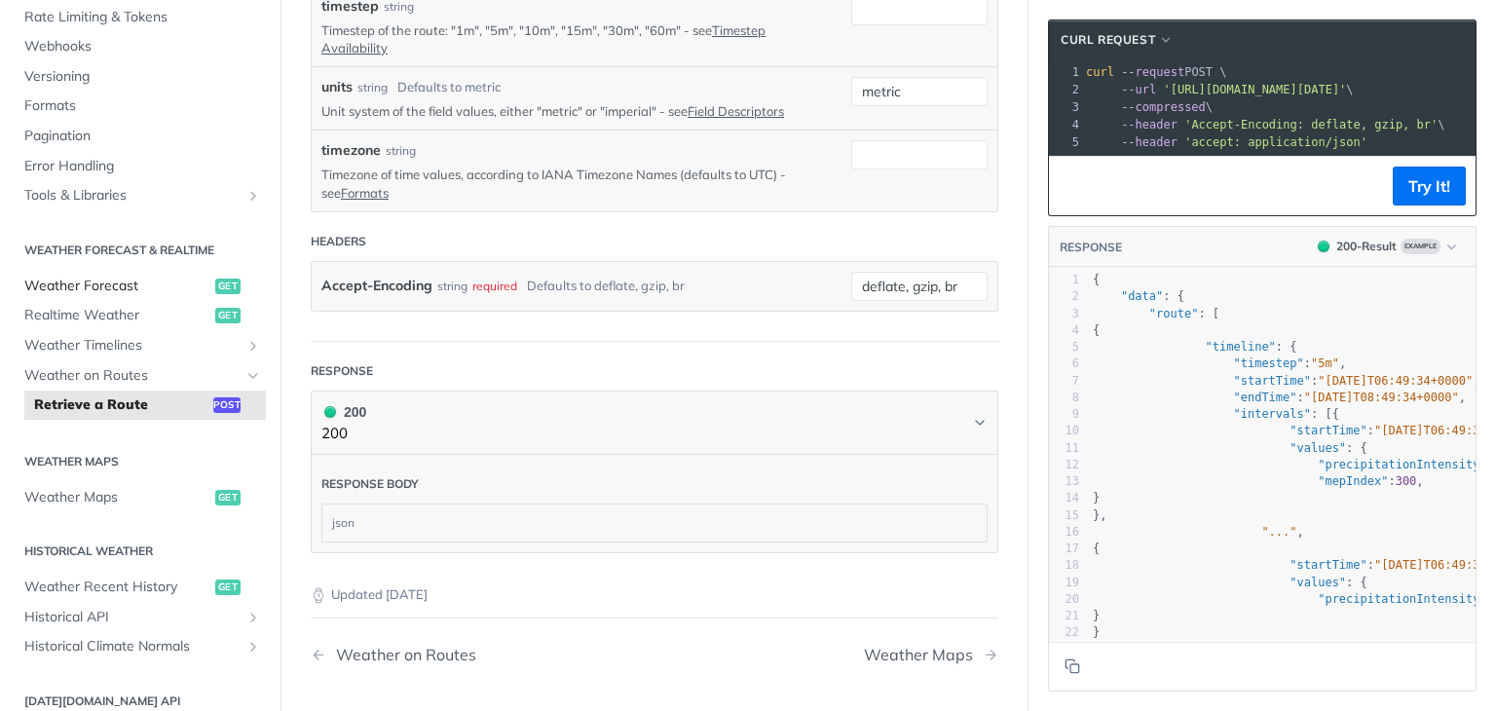
click at [156, 287] on span "Weather Forecast" at bounding box center [117, 286] width 186 height 19
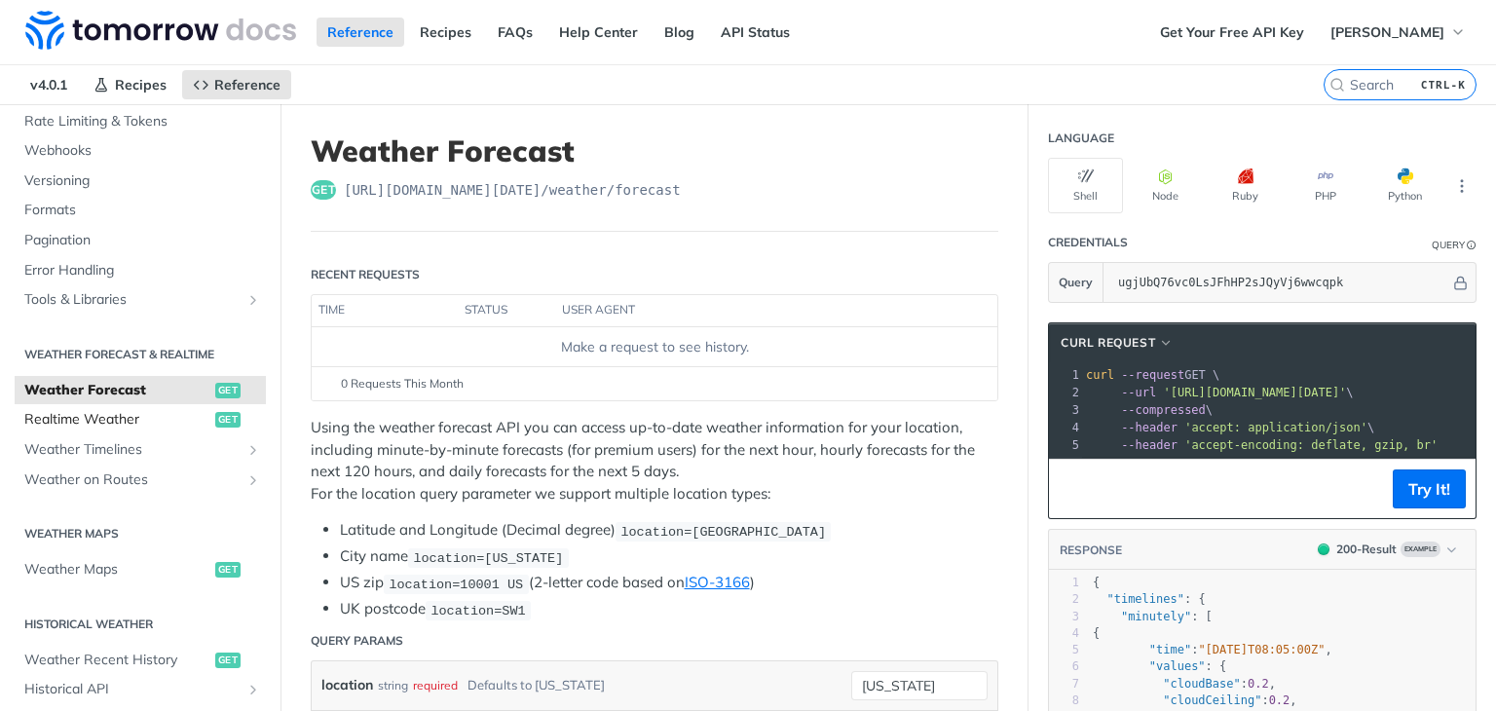
click at [136, 418] on span "Realtime Weather" at bounding box center [117, 419] width 186 height 19
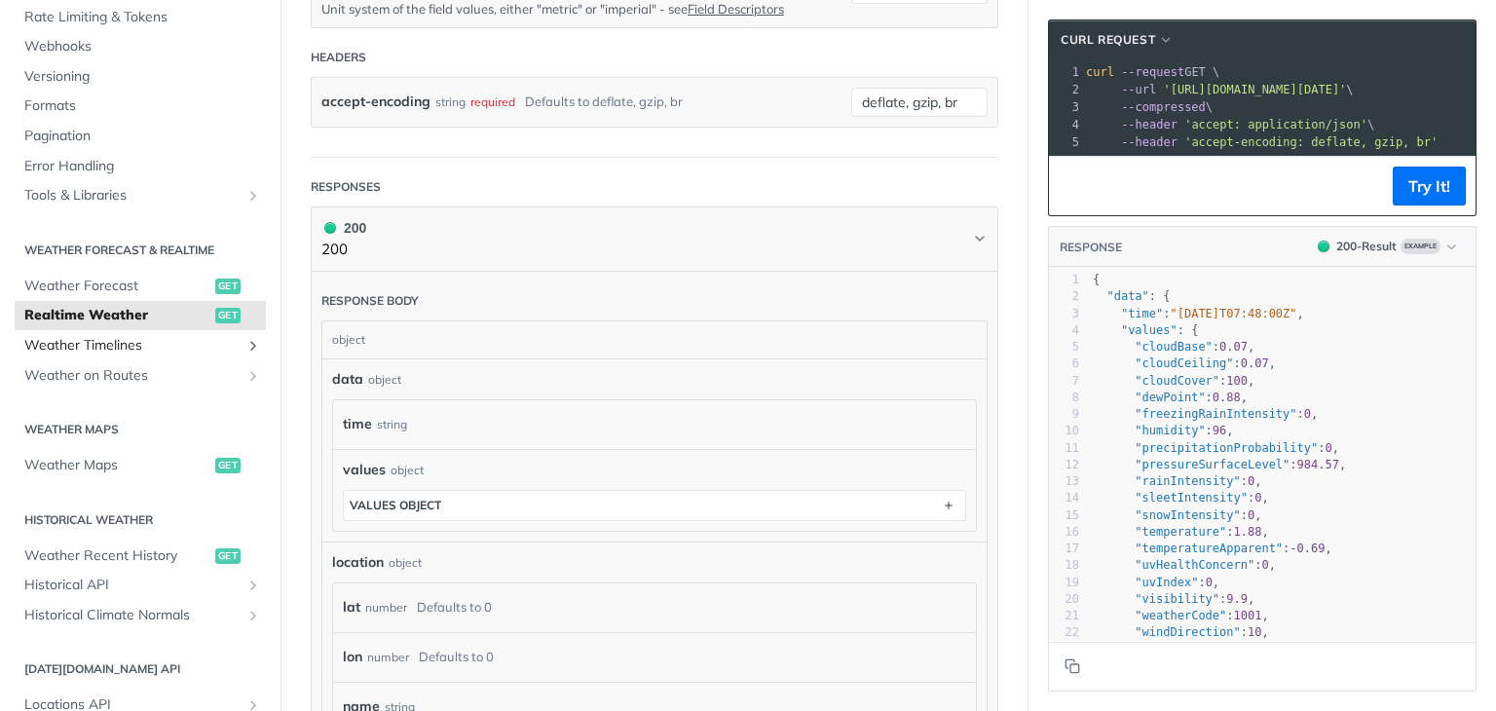
click at [132, 342] on span "Weather Timelines" at bounding box center [132, 345] width 216 height 19
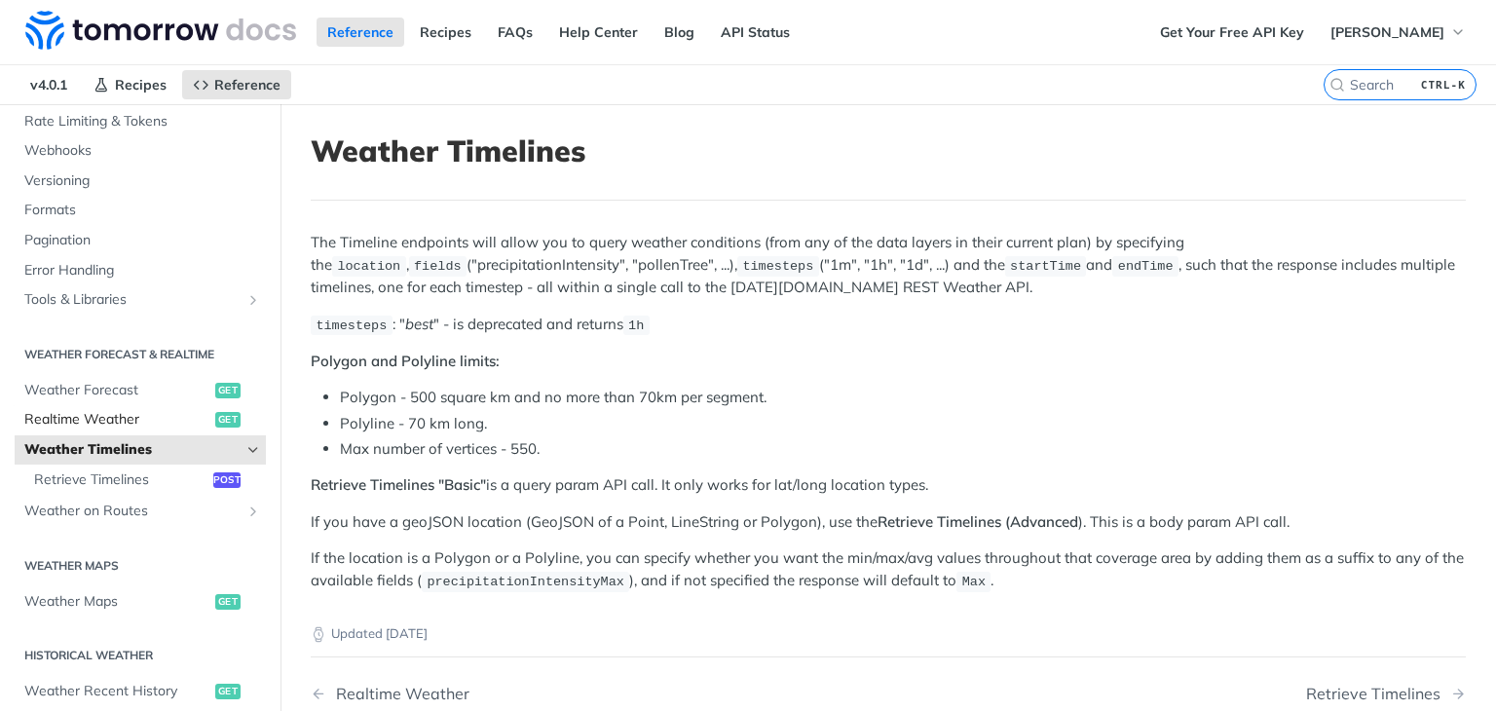
click at [183, 407] on link "Realtime Weather get" at bounding box center [140, 419] width 251 height 29
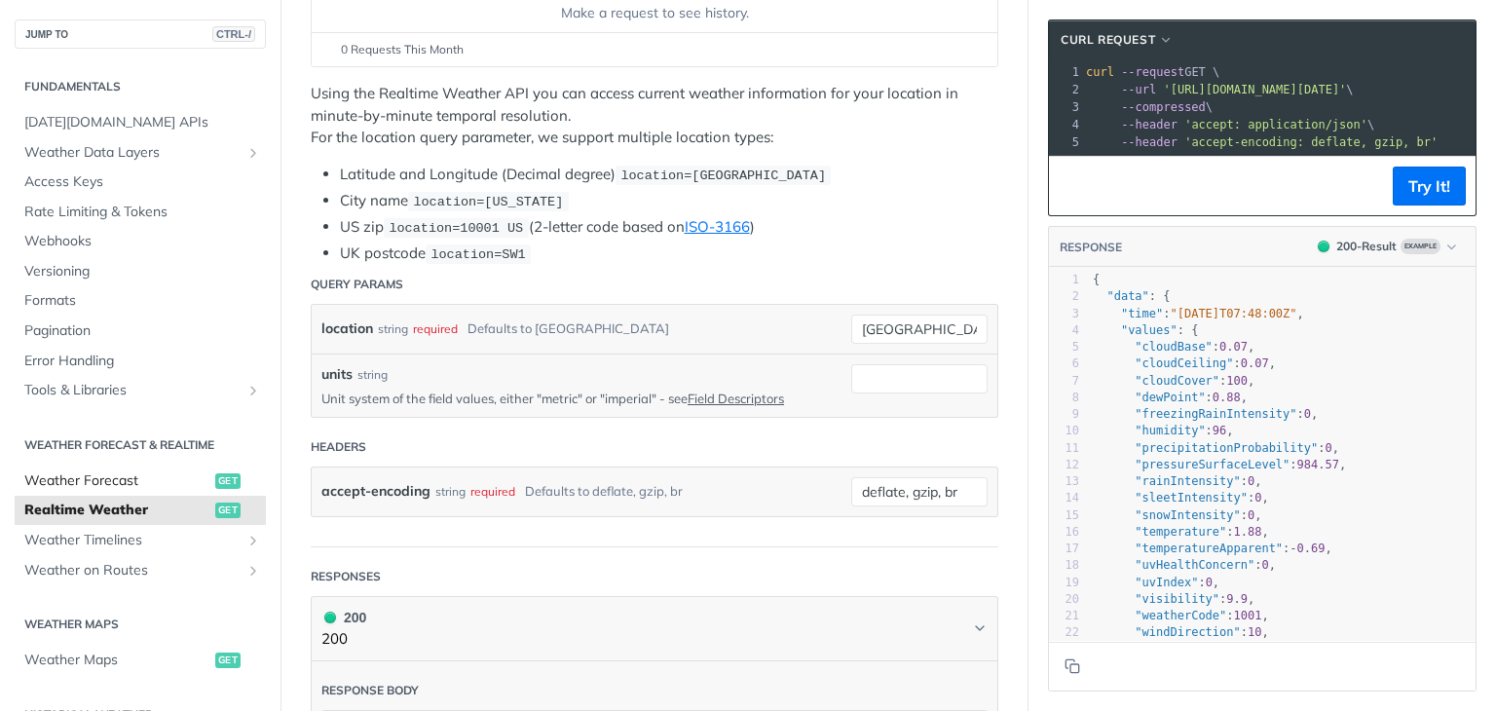
click at [93, 479] on span "Weather Forecast" at bounding box center [117, 480] width 186 height 19
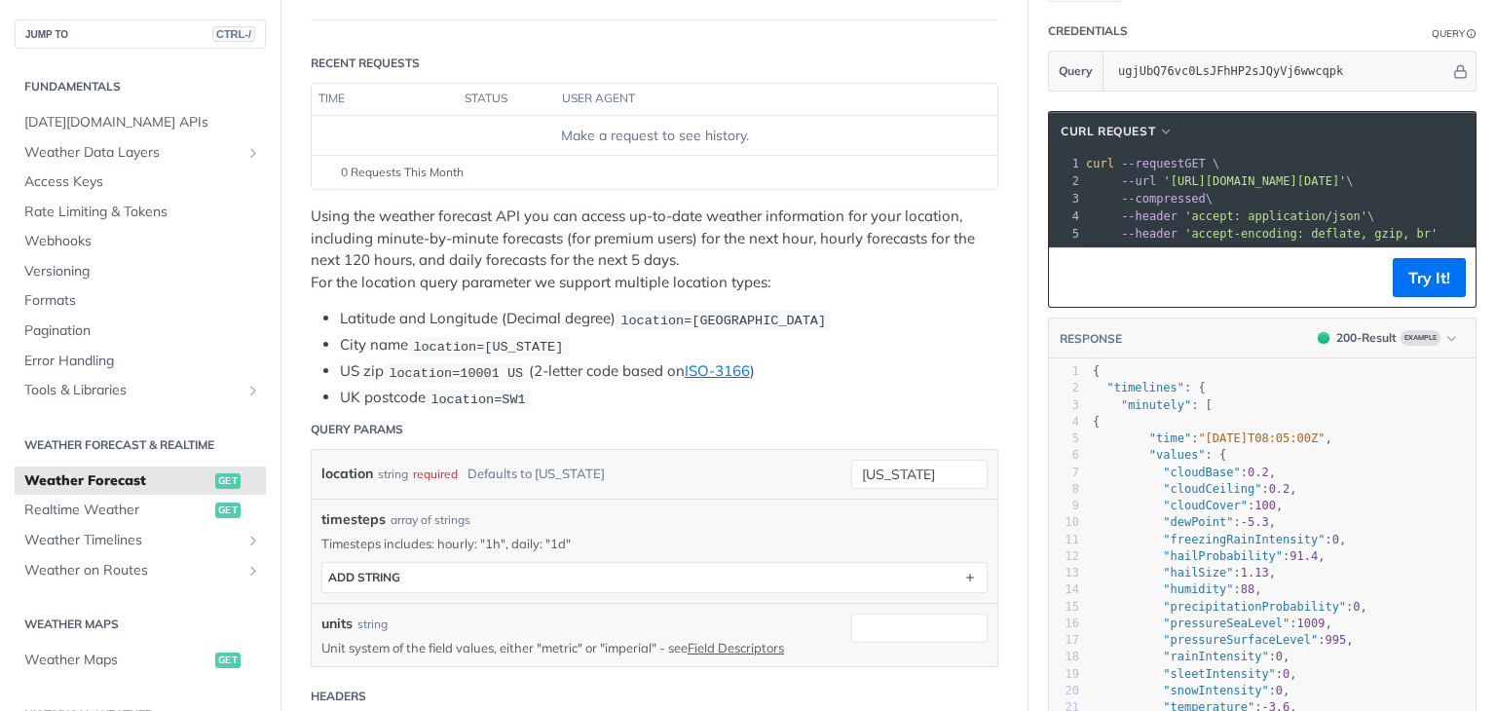
scroll to position [292, 0]
